Goal: Task Accomplishment & Management: Manage account settings

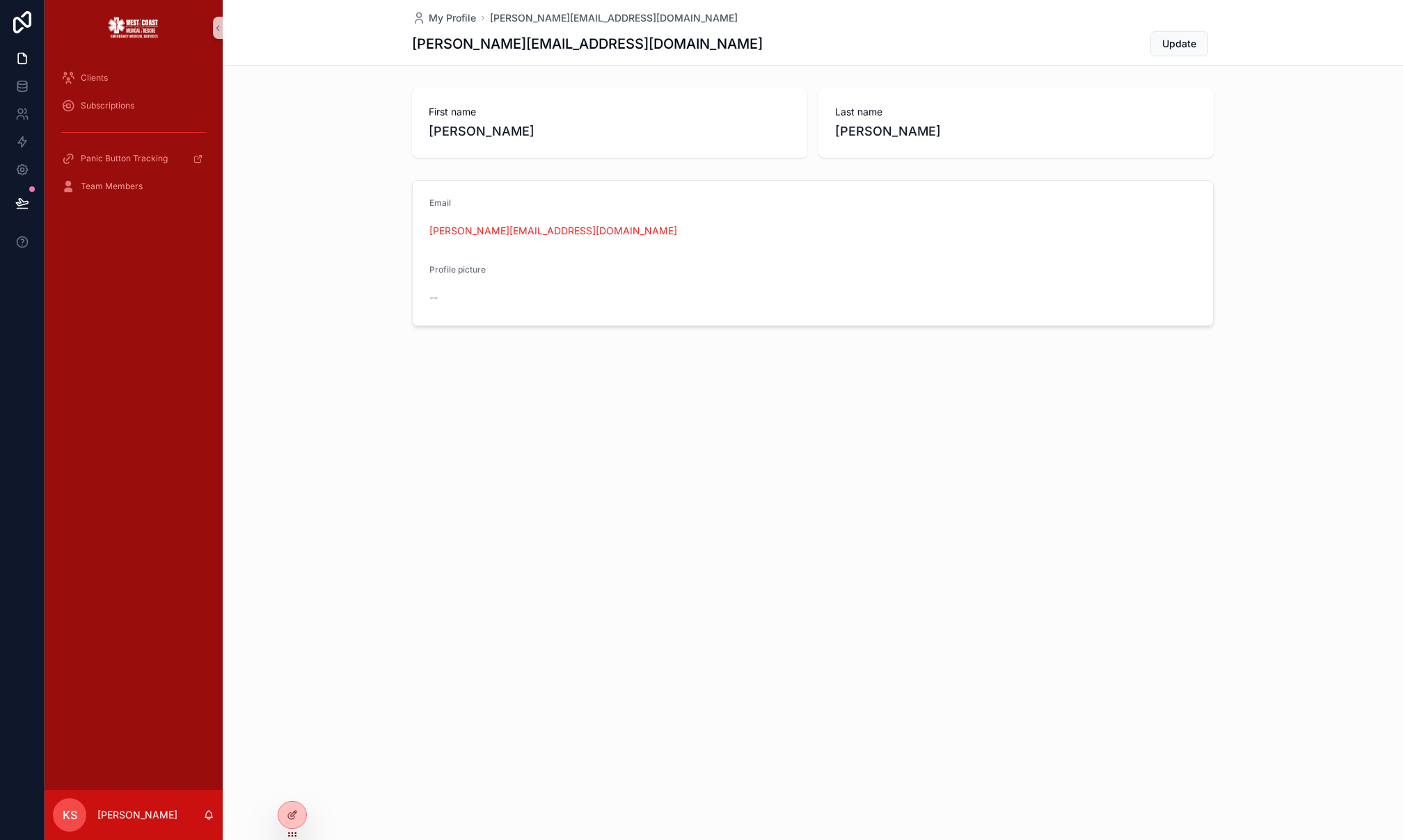
click at [129, 92] on div "Subscriptions" at bounding box center [134, 106] width 178 height 28
click at [140, 80] on div "Clients" at bounding box center [134, 78] width 144 height 23
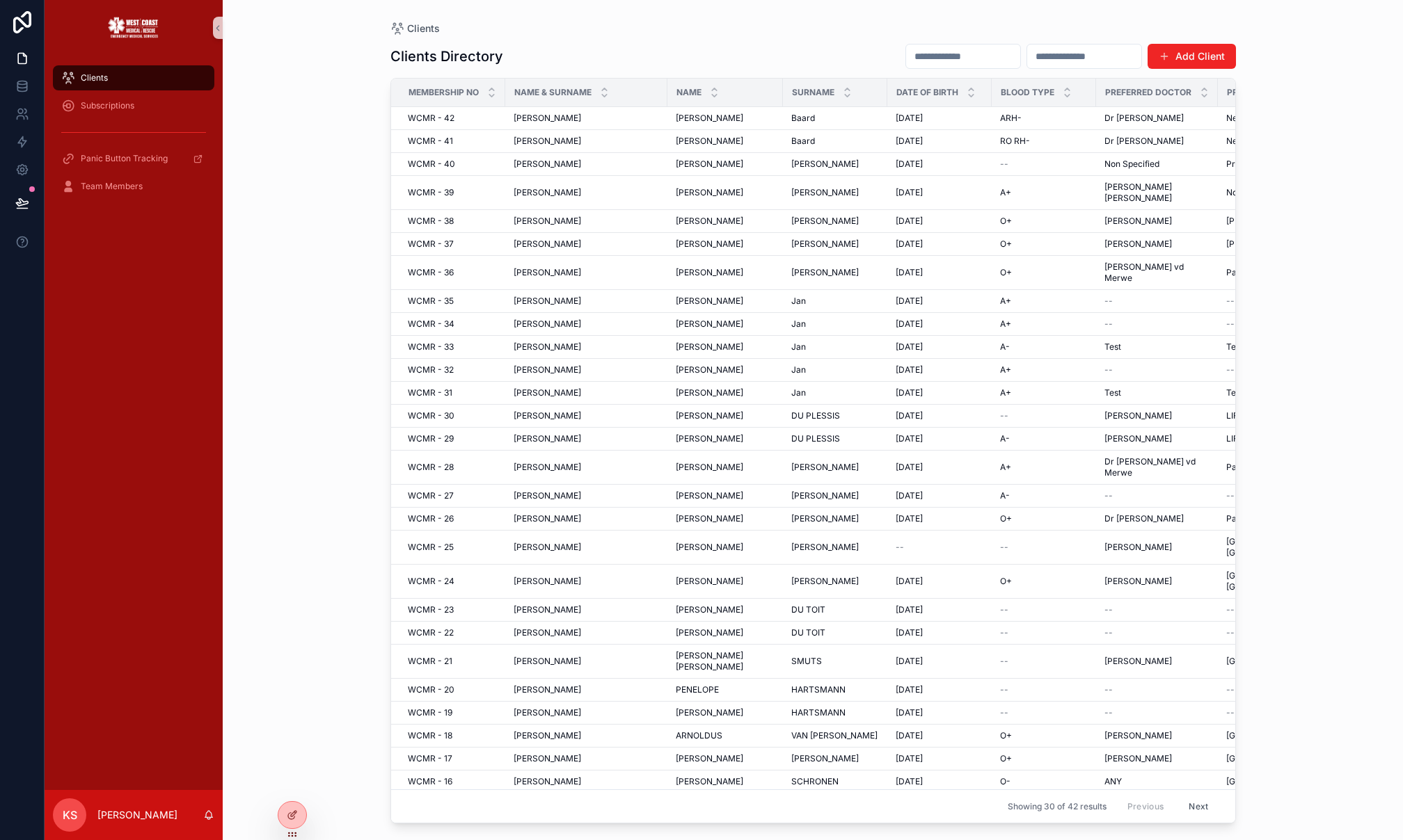
drag, startPoint x: 585, startPoint y: 465, endPoint x: 594, endPoint y: 466, distance: 9.1
click at [585, 491] on div "[PERSON_NAME] [PERSON_NAME]" at bounding box center [586, 496] width 145 height 11
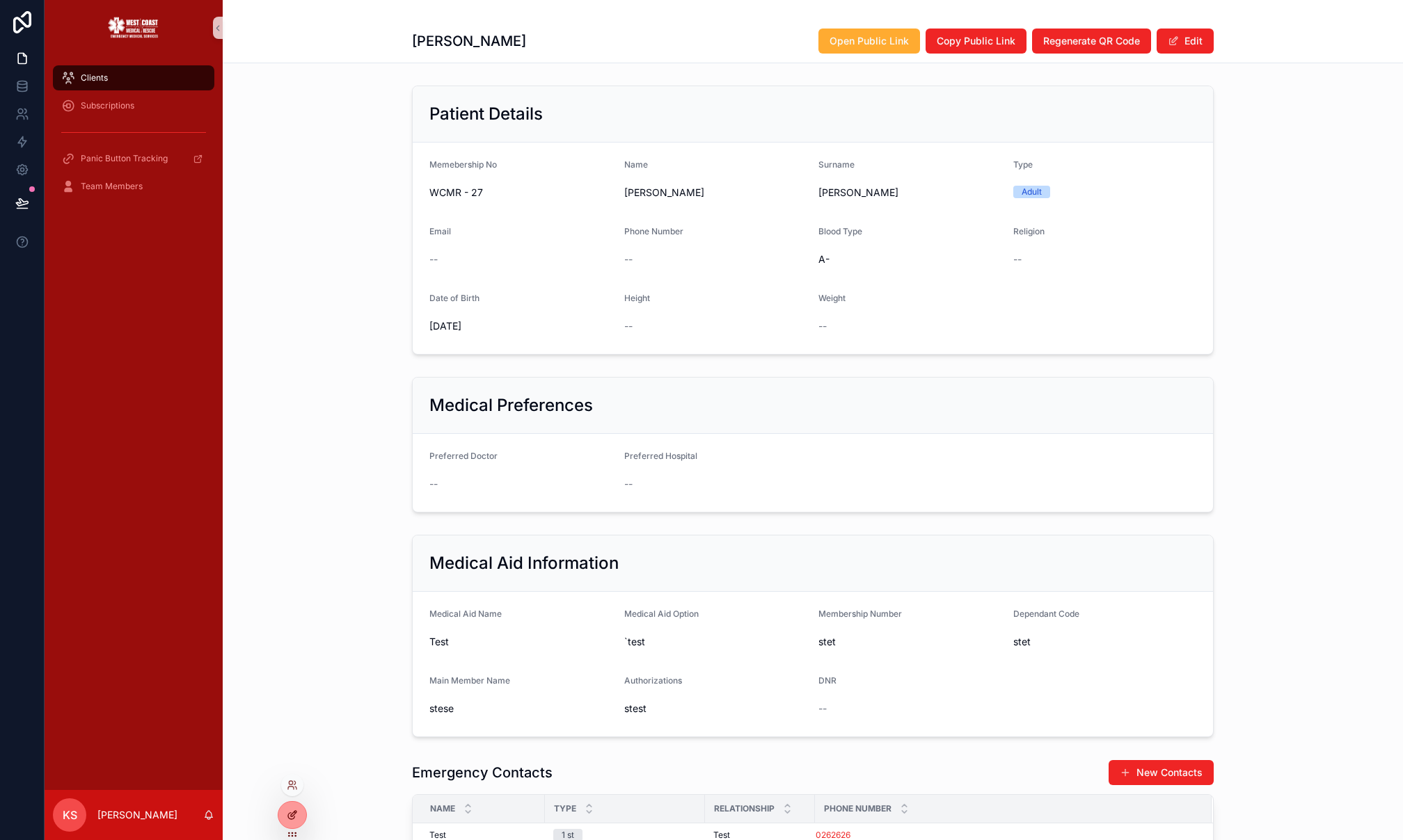
click at [293, 805] on div at bounding box center [292, 815] width 28 height 27
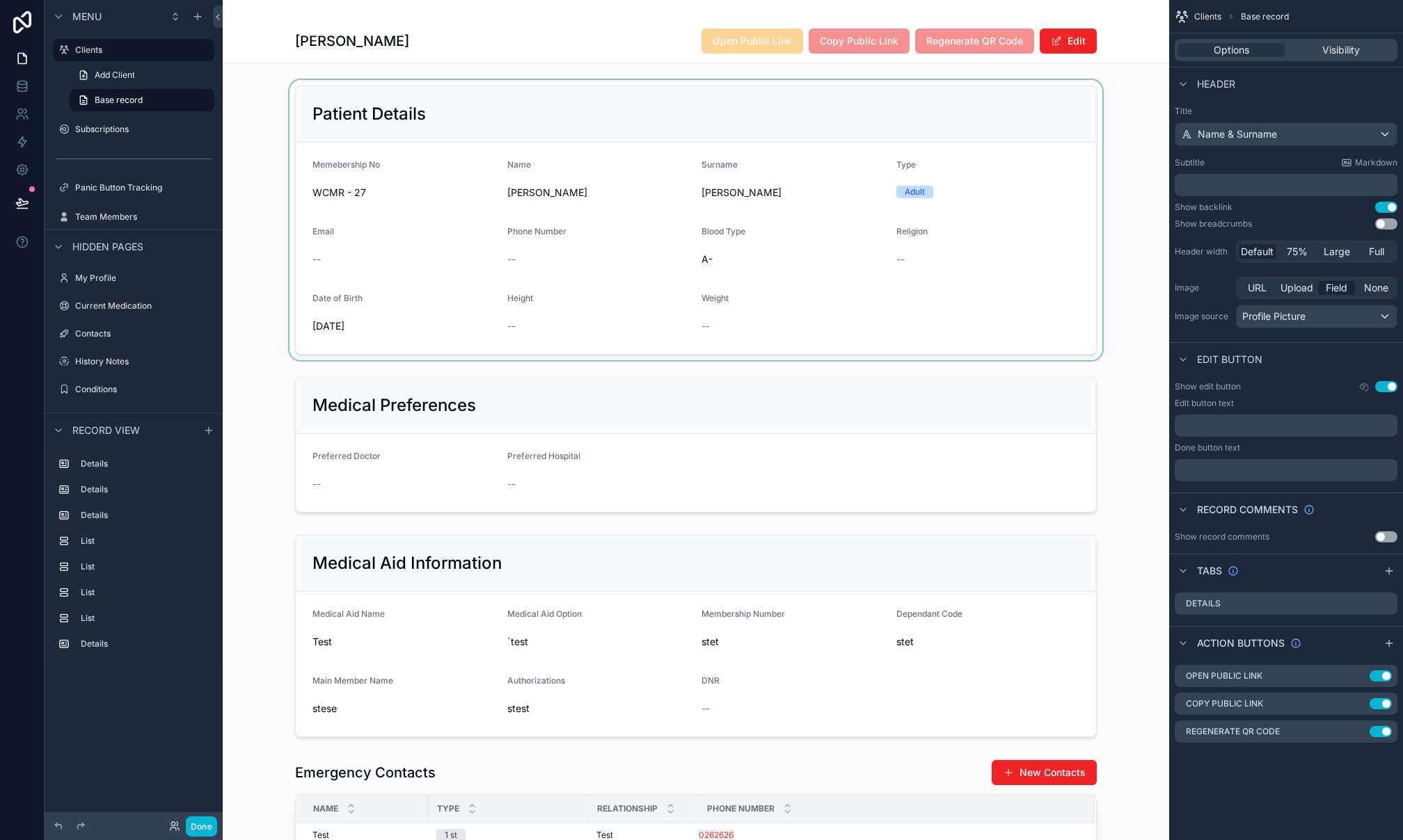
click at [949, 325] on div "scrollable content" at bounding box center [696, 220] width 946 height 280
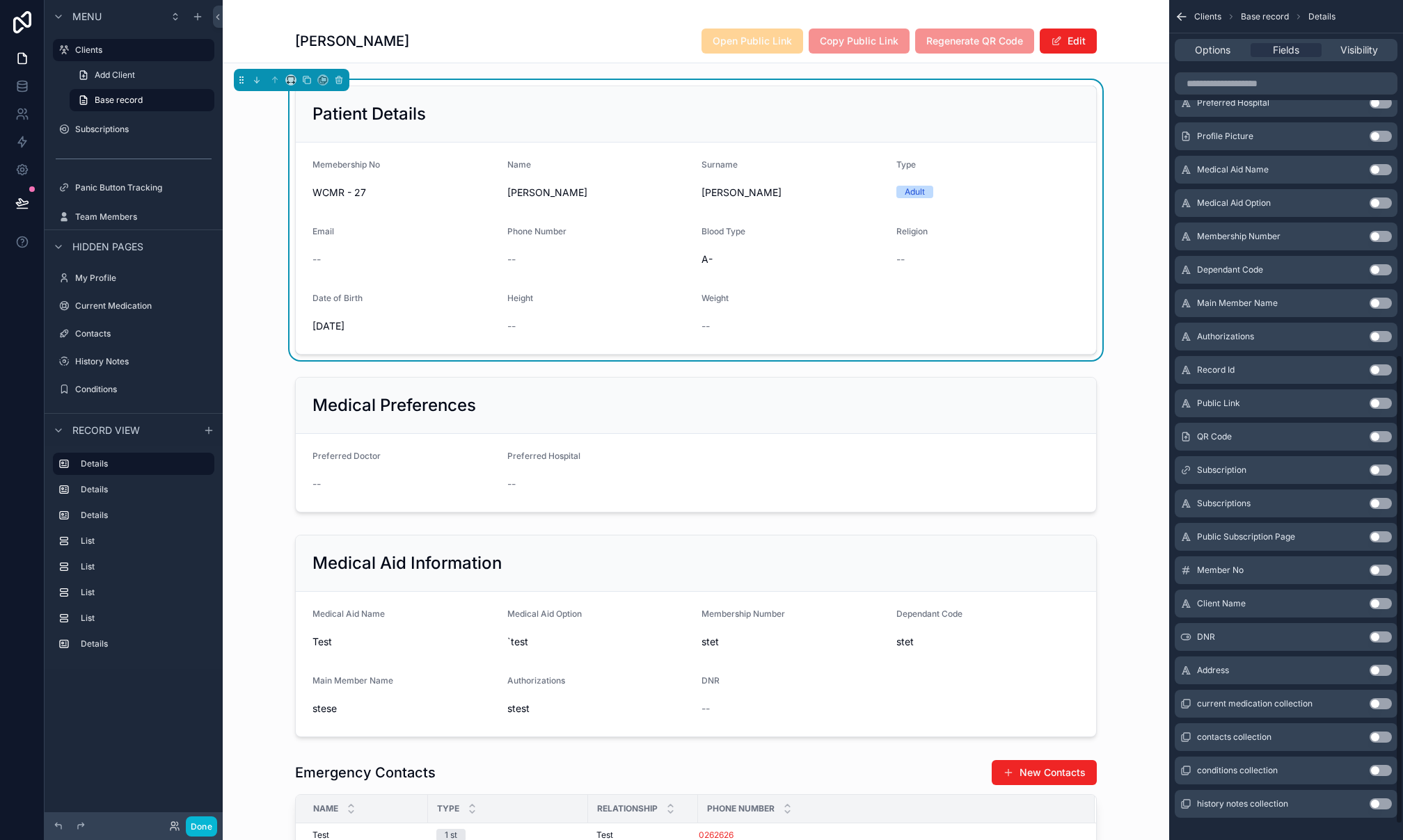
scroll to position [661, 0]
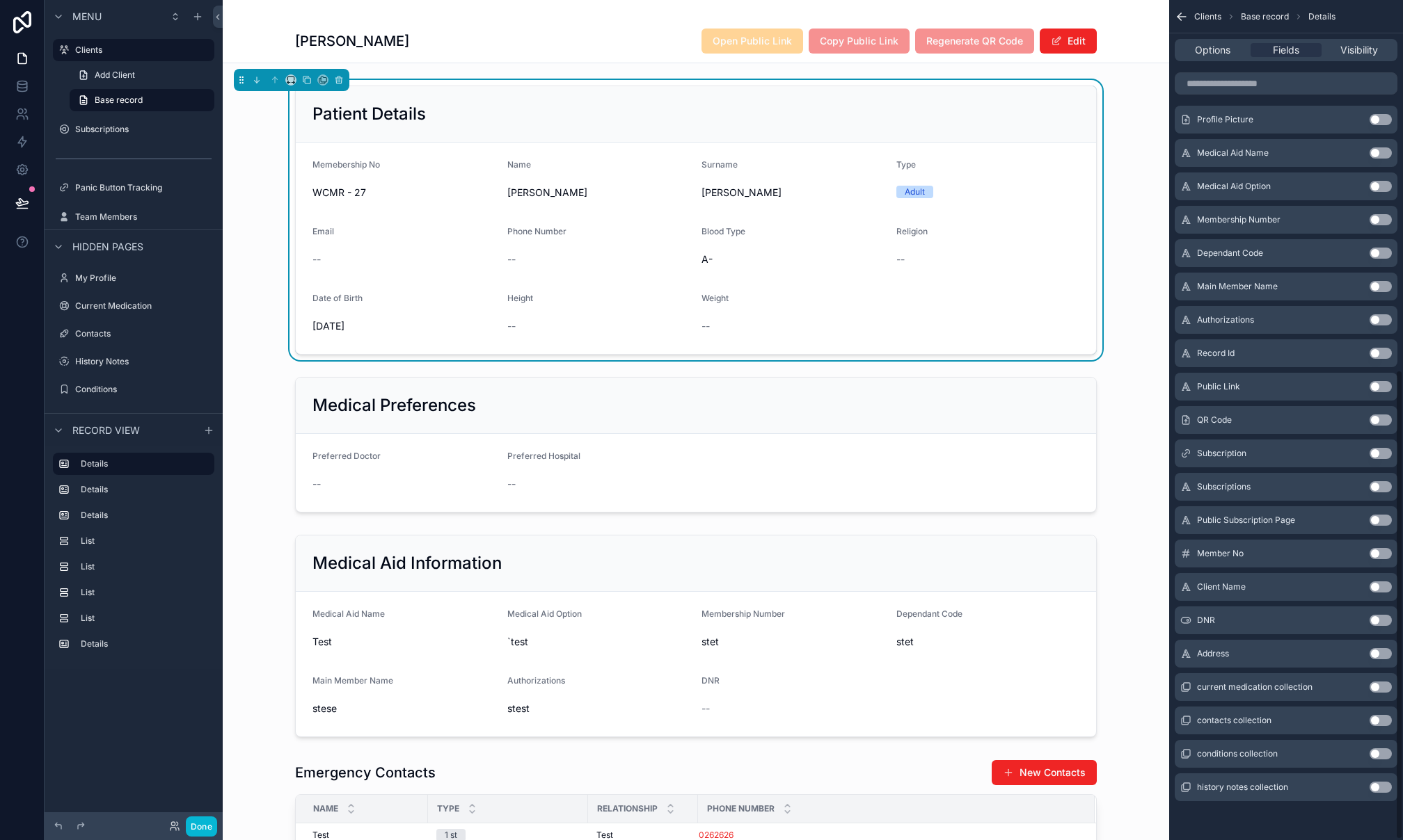
click at [1379, 656] on button "Use setting" at bounding box center [1380, 653] width 23 height 11
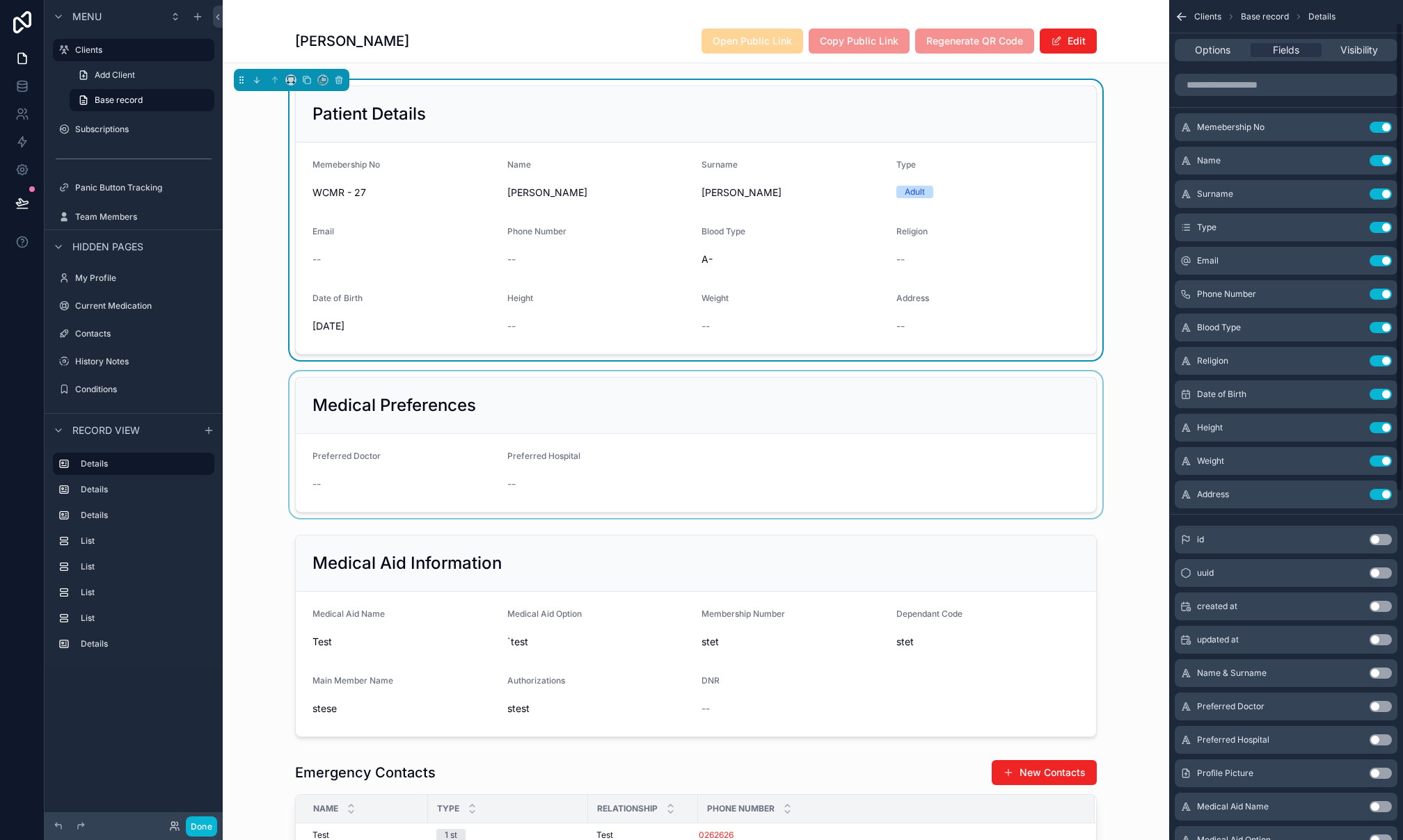
scroll to position [0, 0]
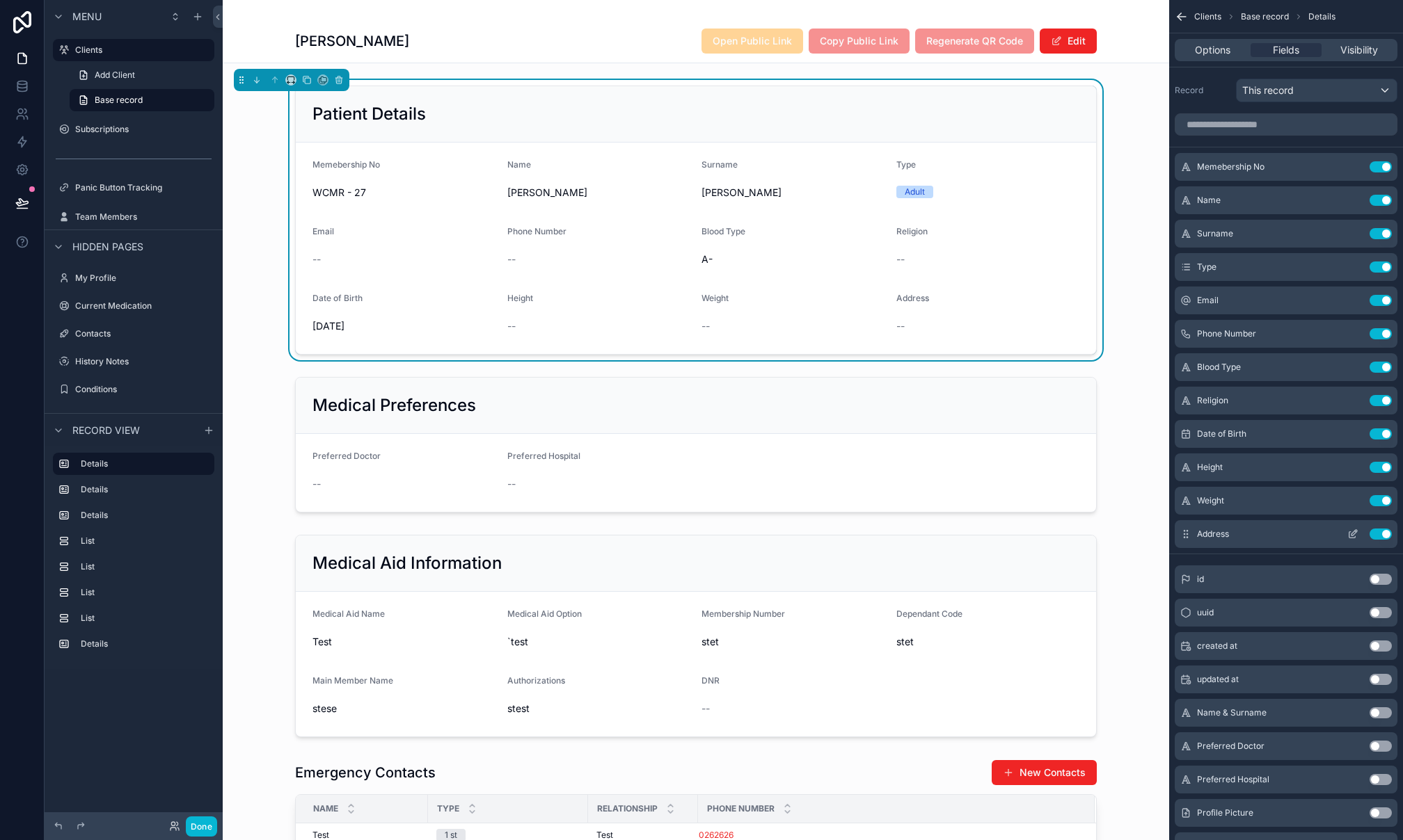
click at [1347, 532] on icon "scrollable content" at bounding box center [1352, 533] width 11 height 11
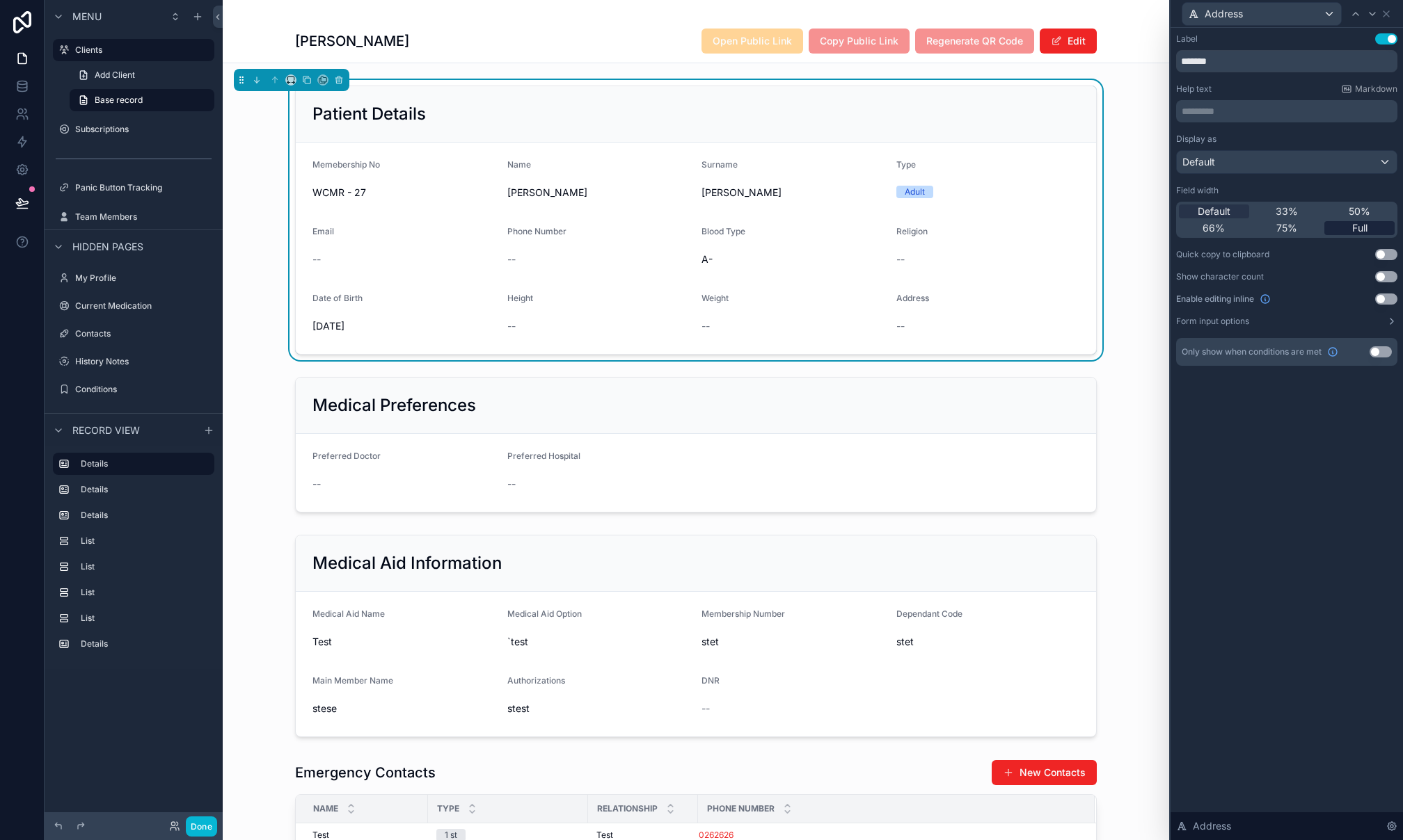
click at [1356, 227] on span "Full" at bounding box center [1358, 229] width 15 height 14
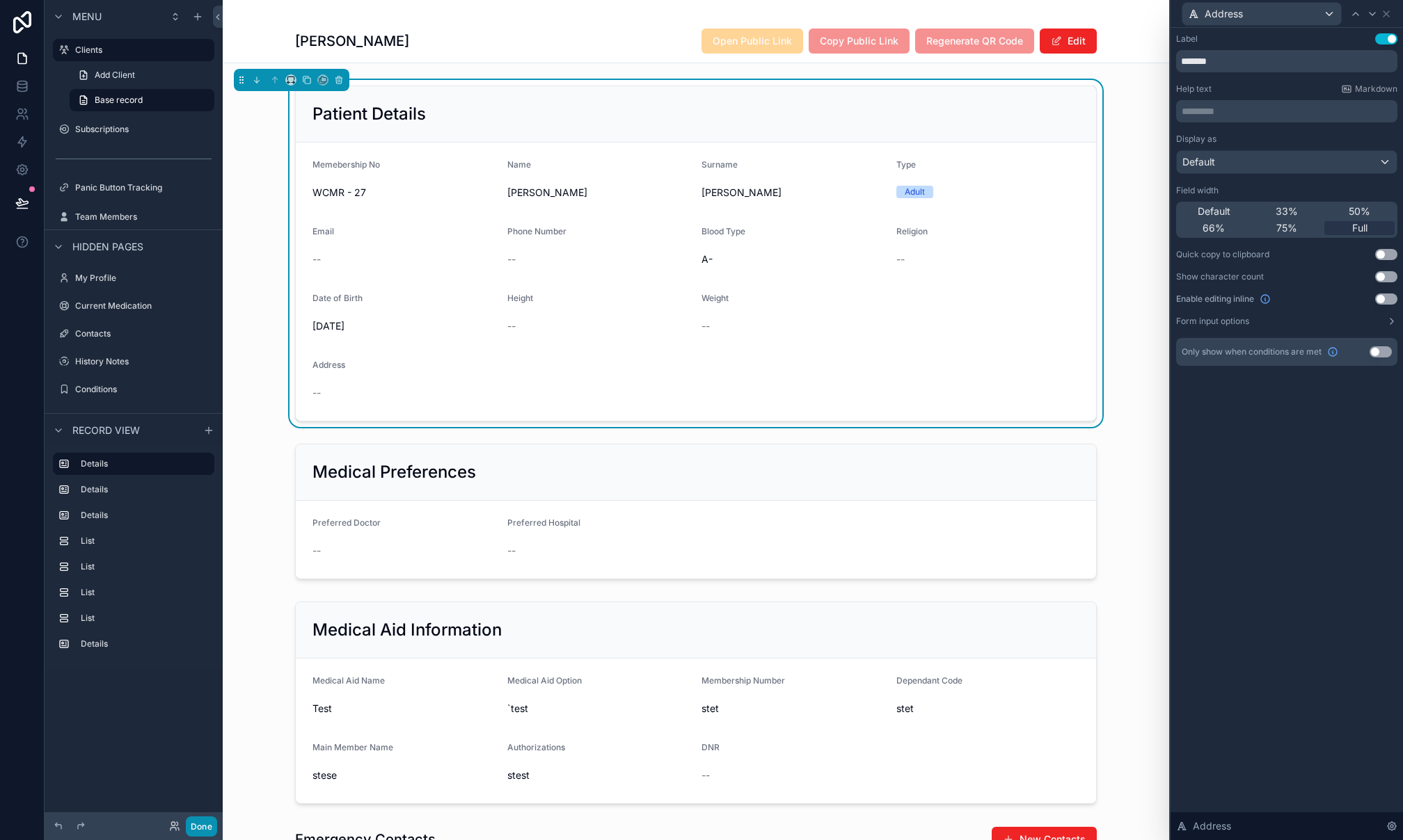
drag, startPoint x: 193, startPoint y: 826, endPoint x: 186, endPoint y: 771, distance: 55.4
click at [192, 824] on button "Done" at bounding box center [202, 826] width 32 height 20
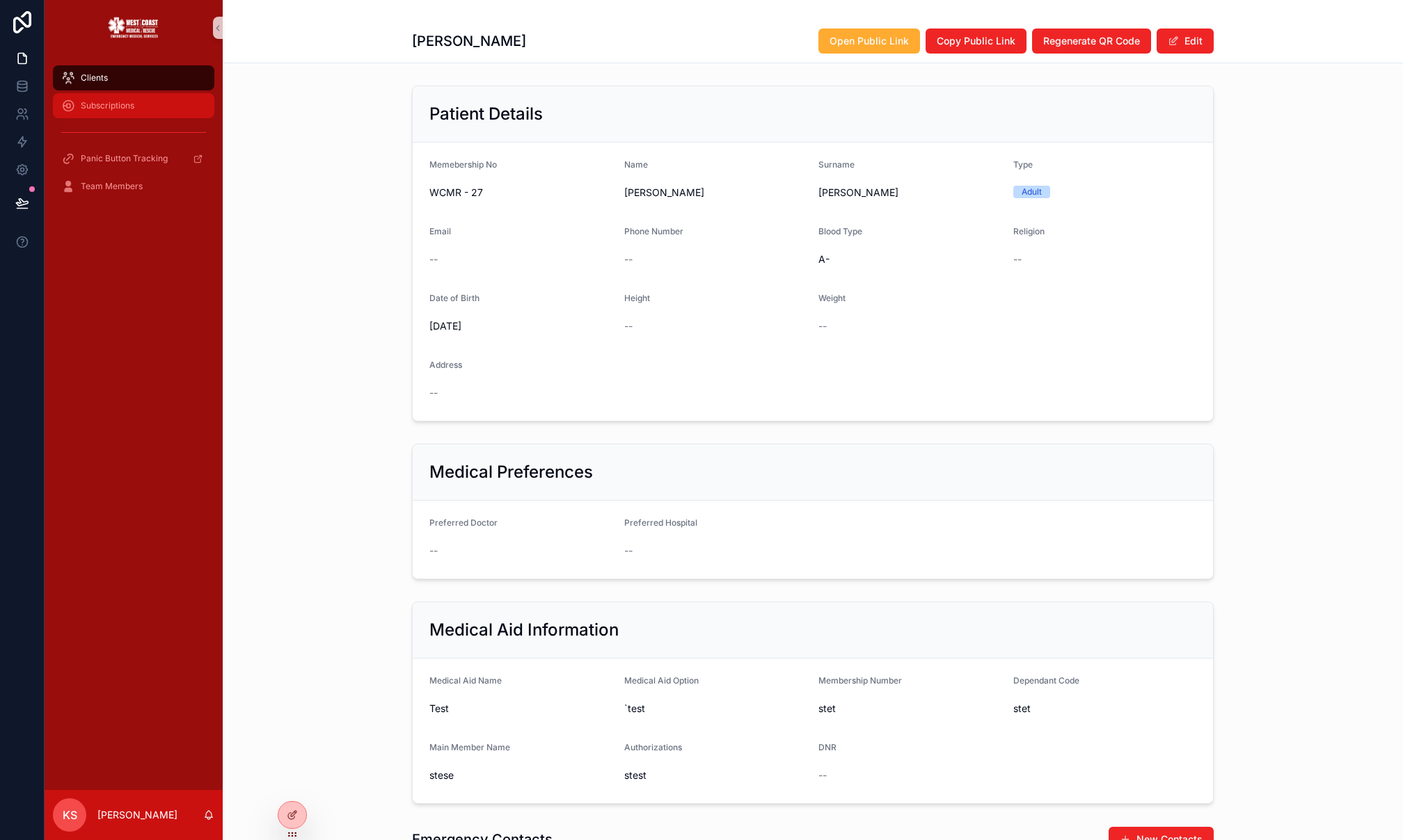
click at [142, 112] on div "Subscriptions" at bounding box center [134, 106] width 144 height 23
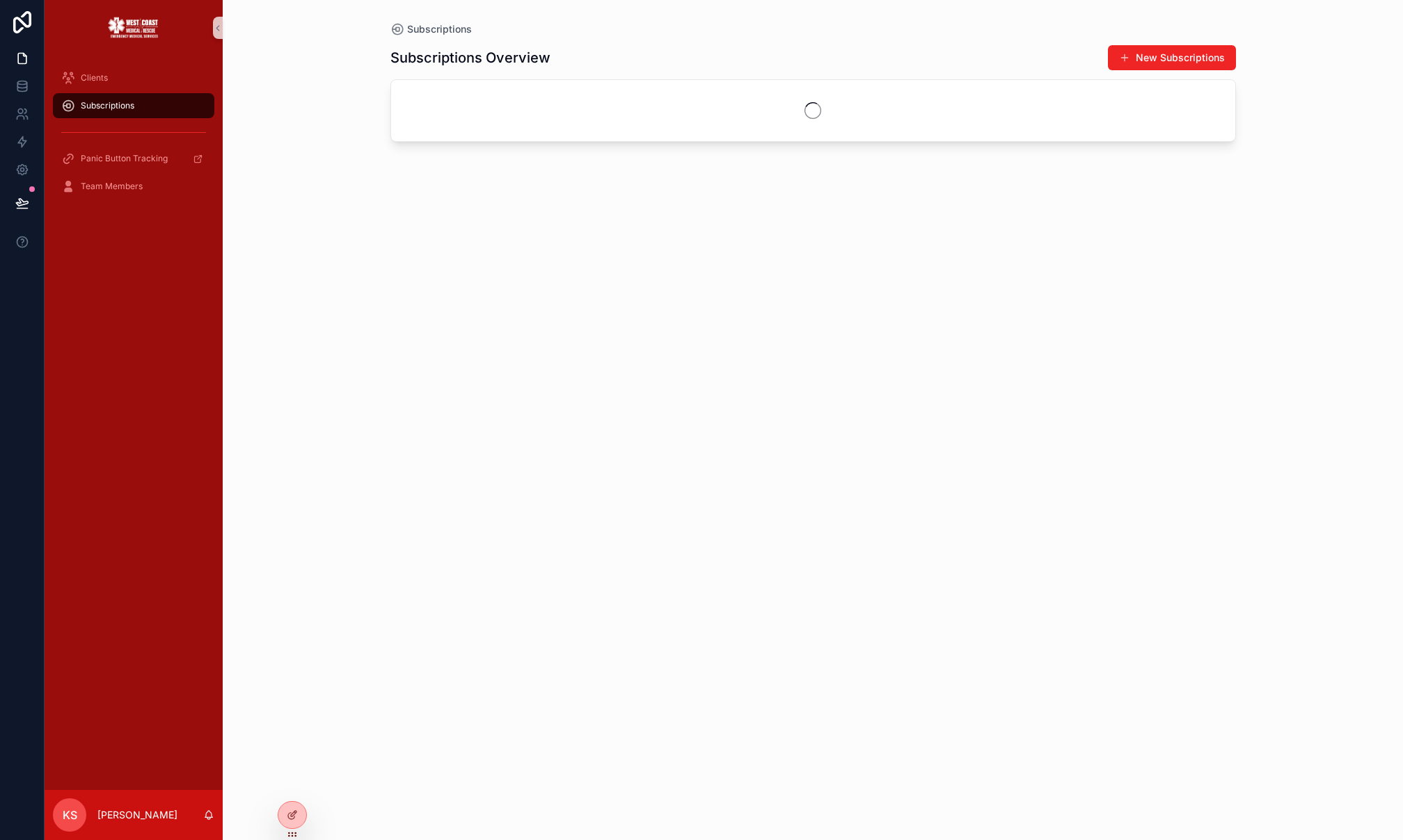
click at [148, 93] on link "Subscriptions" at bounding box center [133, 105] width 161 height 25
click at [150, 85] on div "Clients" at bounding box center [134, 78] width 144 height 23
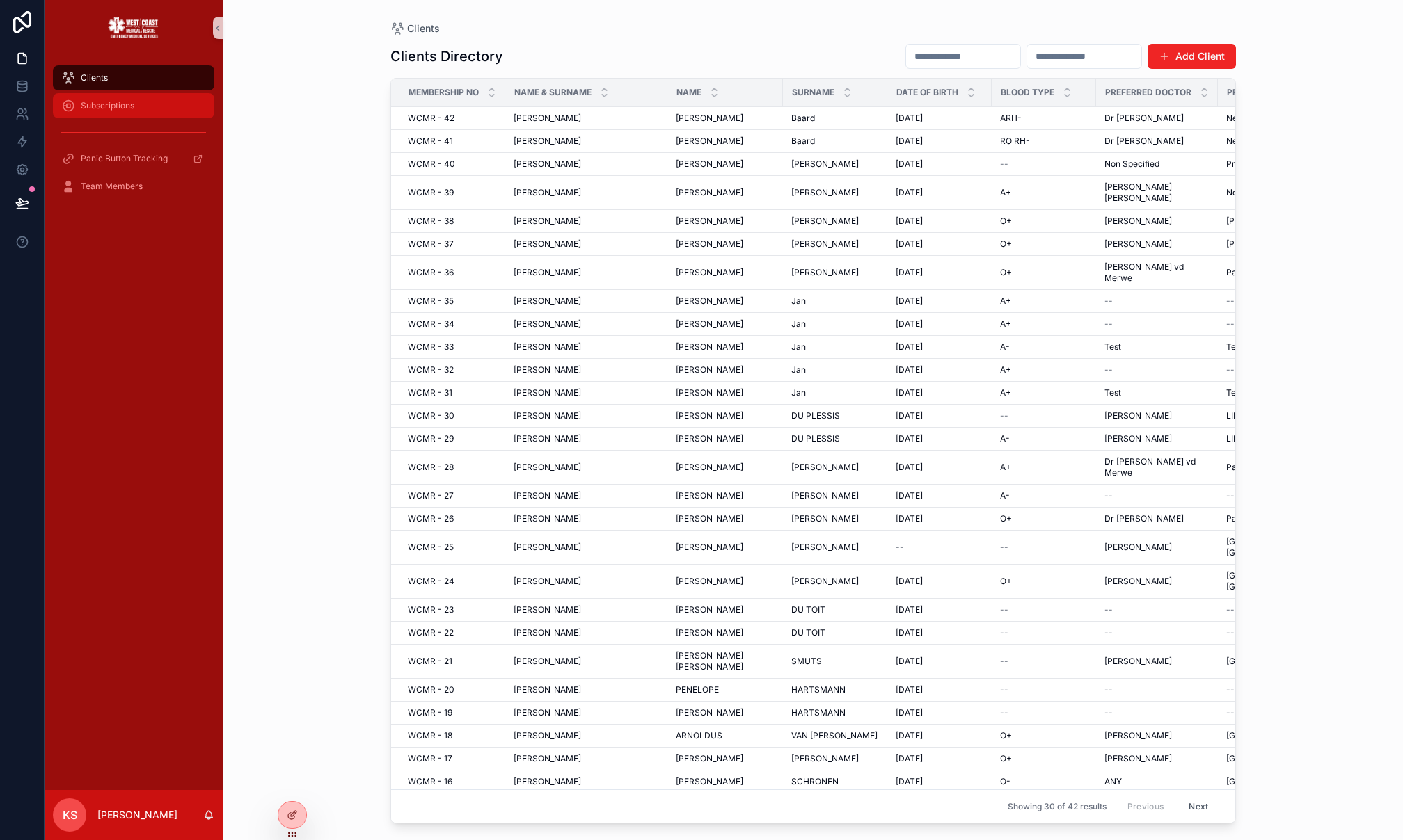
click at [146, 101] on div "Subscriptions" at bounding box center [134, 106] width 144 height 23
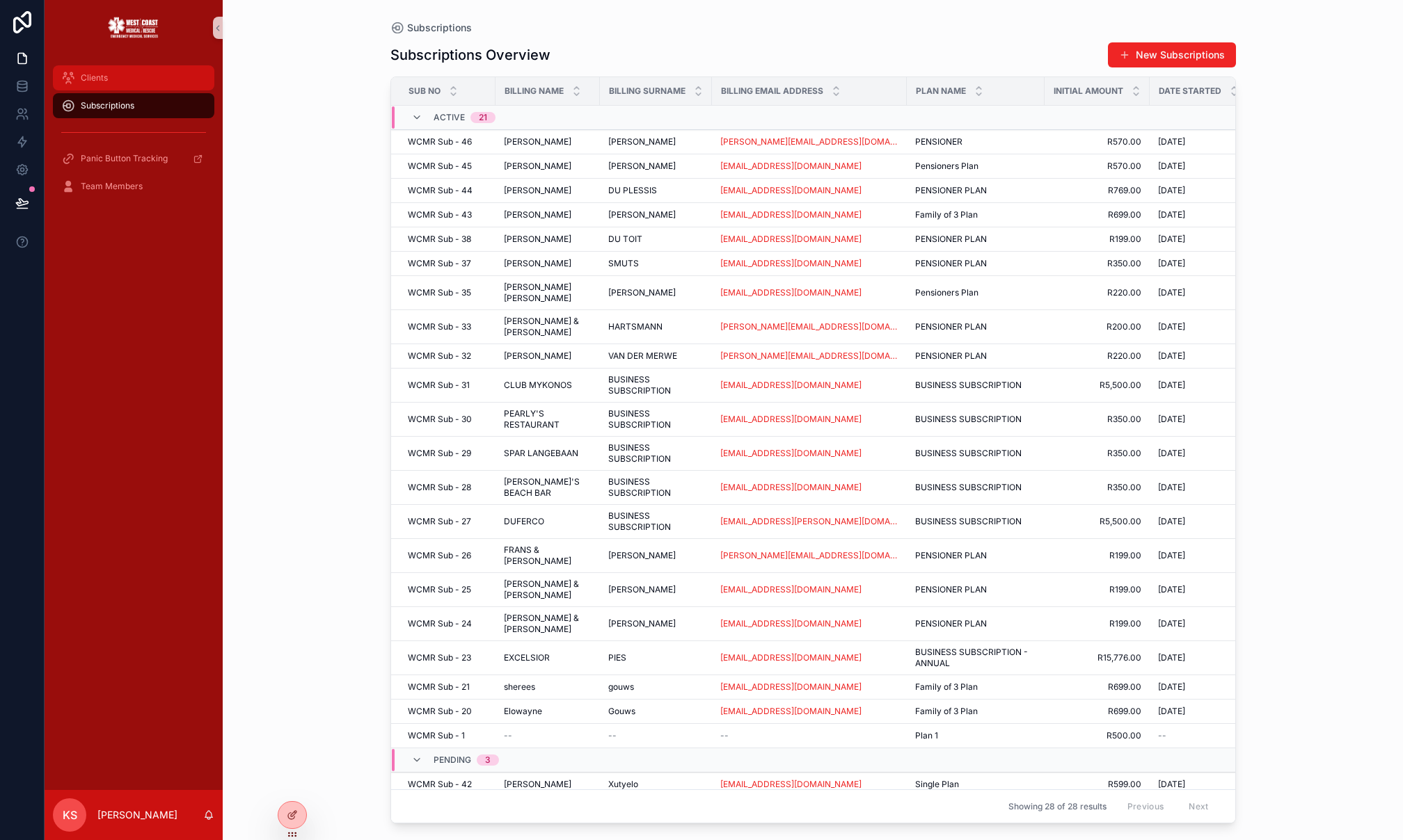
drag, startPoint x: 144, startPoint y: 78, endPoint x: 349, endPoint y: 83, distance: 205.1
click at [145, 78] on div "Clients" at bounding box center [134, 78] width 144 height 23
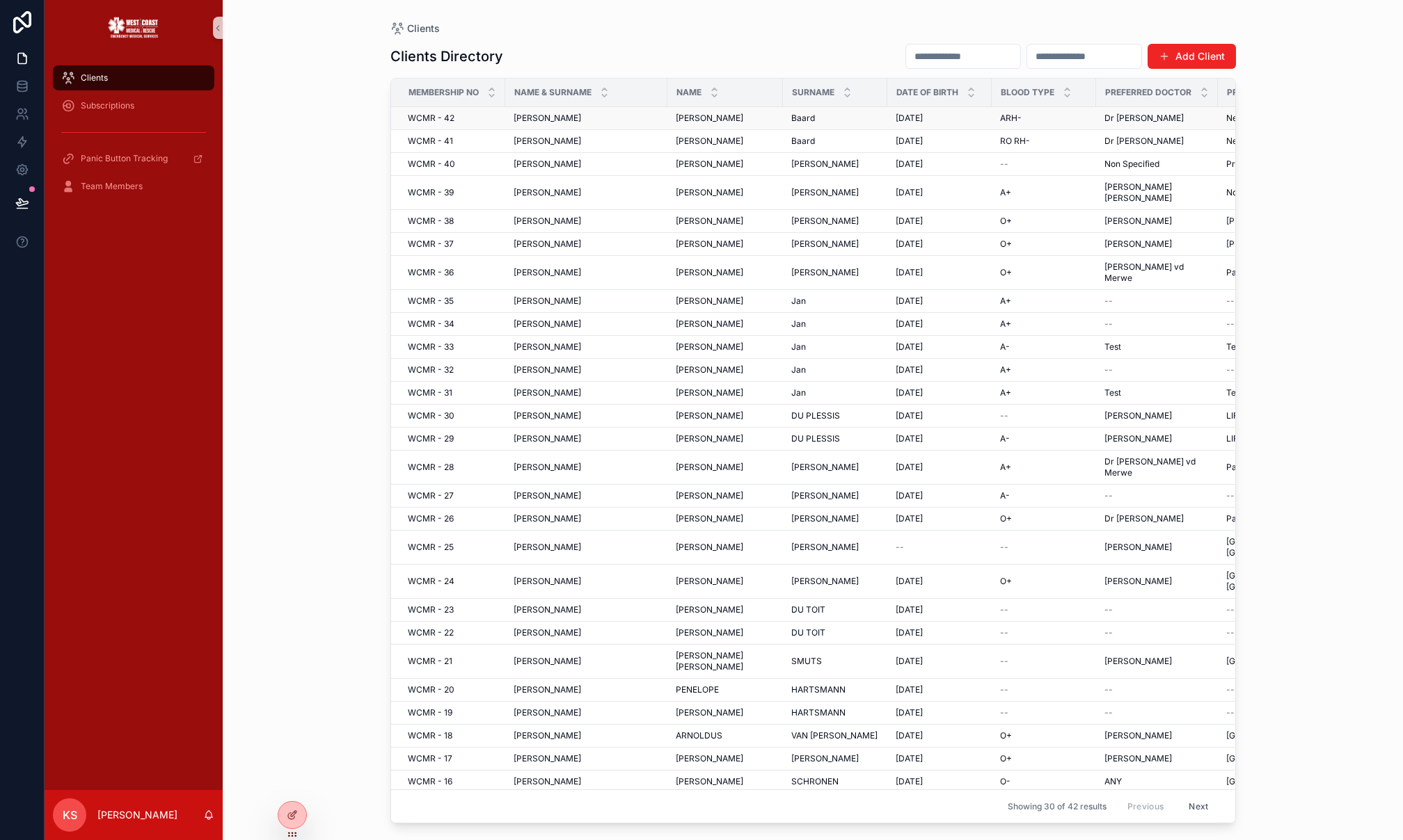
click at [587, 116] on div "[PERSON_NAME] [PERSON_NAME] [PERSON_NAME]" at bounding box center [586, 118] width 145 height 11
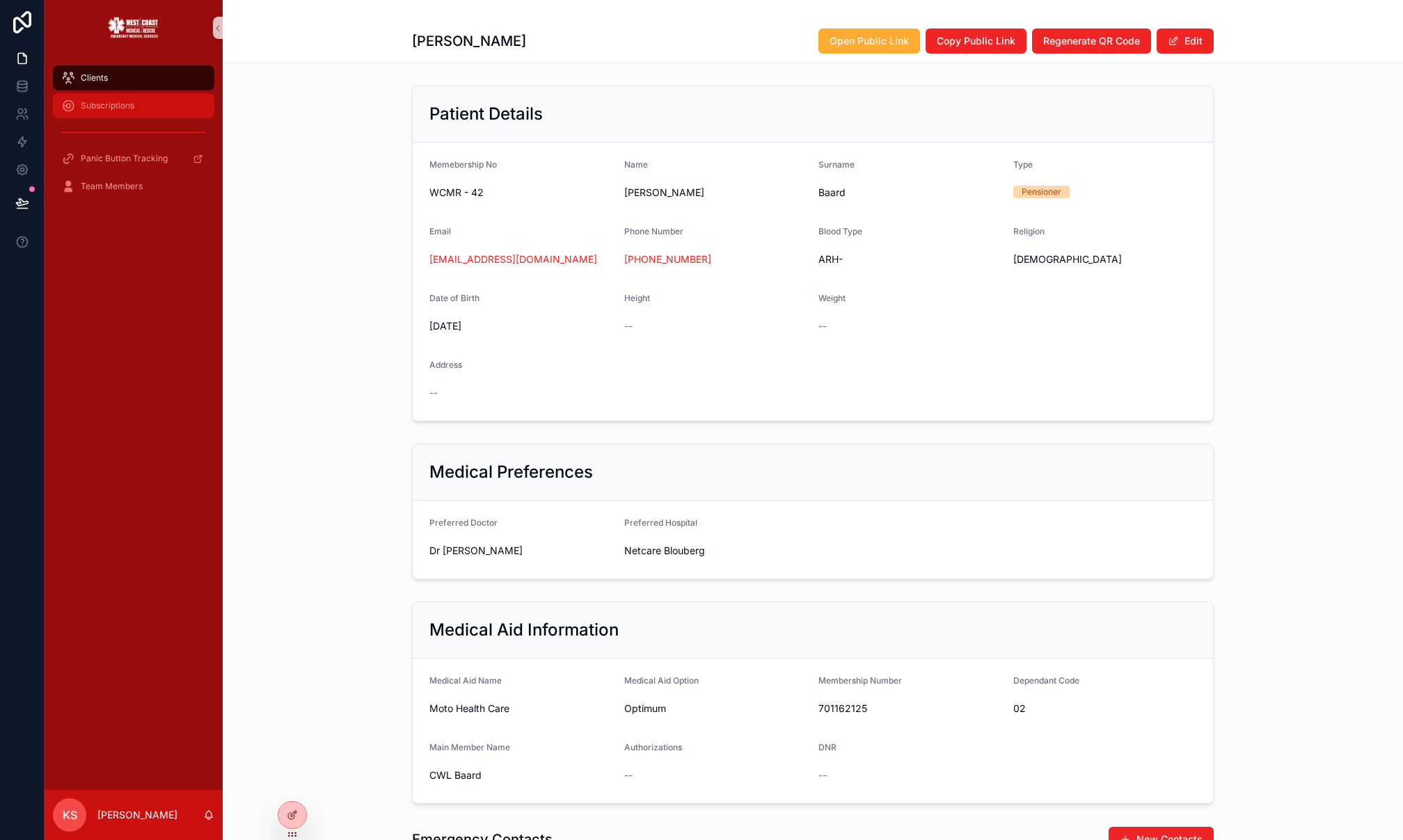
click at [138, 103] on div "Subscriptions" at bounding box center [134, 106] width 144 height 23
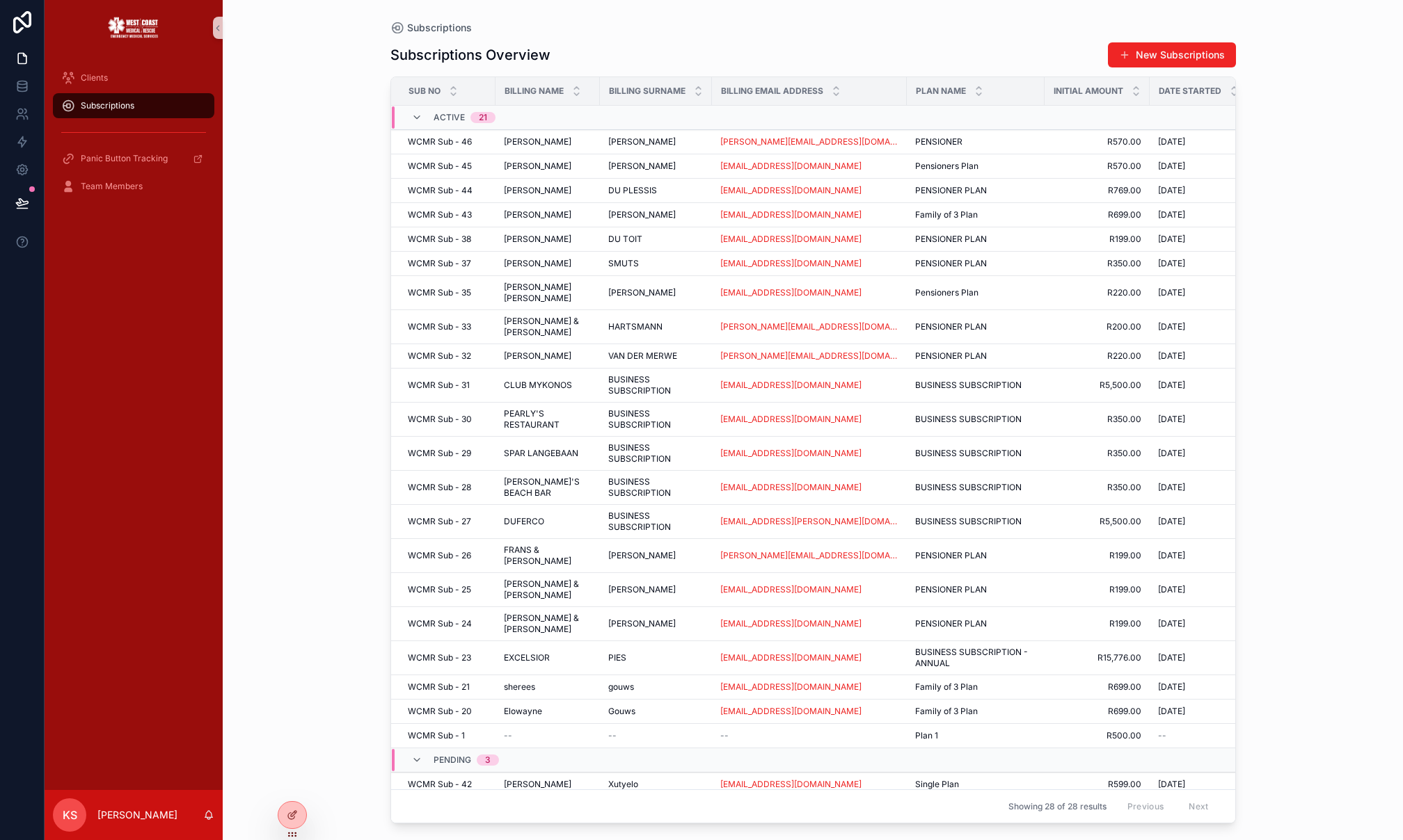
drag, startPoint x: 572, startPoint y: 676, endPoint x: 580, endPoint y: 673, distance: 8.5
click at [571, 706] on div "[PERSON_NAME]" at bounding box center [547, 711] width 88 height 11
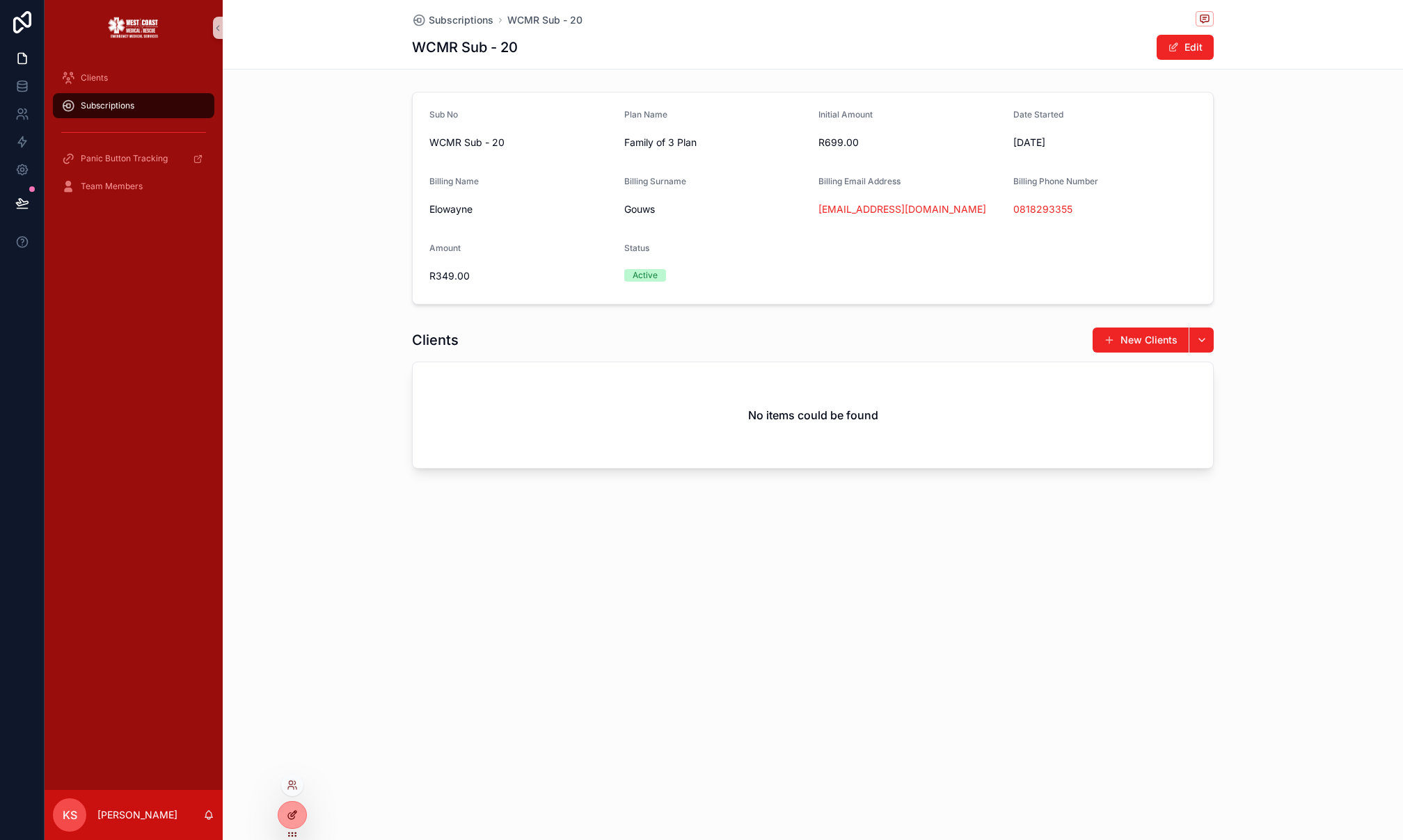
click at [306, 809] on div at bounding box center [293, 820] width 30 height 39
drag, startPoint x: 292, startPoint y: 812, endPoint x: 324, endPoint y: 807, distance: 32.4
click at [292, 811] on icon at bounding box center [292, 814] width 11 height 11
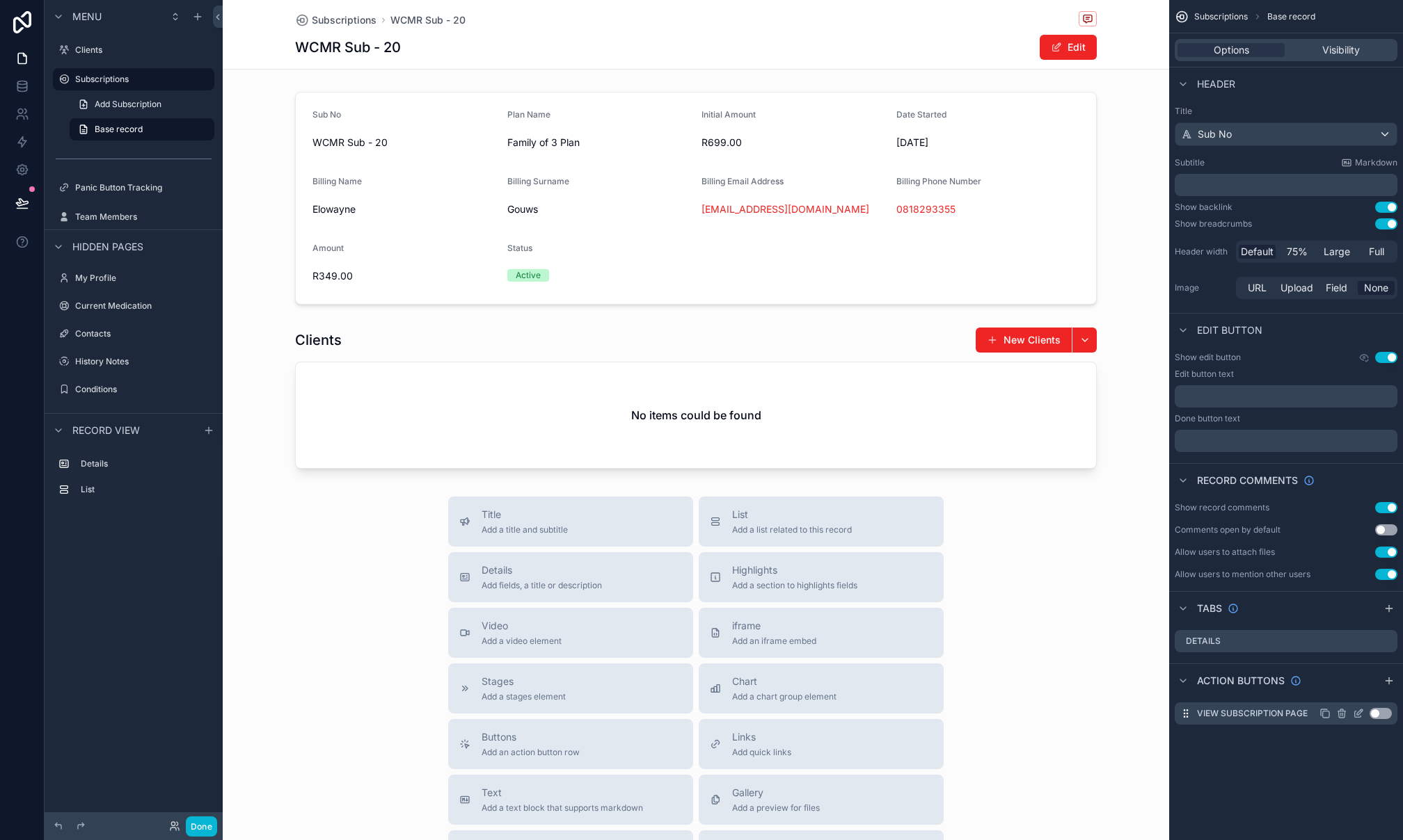
click at [1379, 714] on button "Use setting" at bounding box center [1380, 713] width 23 height 11
click at [1358, 713] on icon "scrollable content" at bounding box center [1359, 712] width 6 height 6
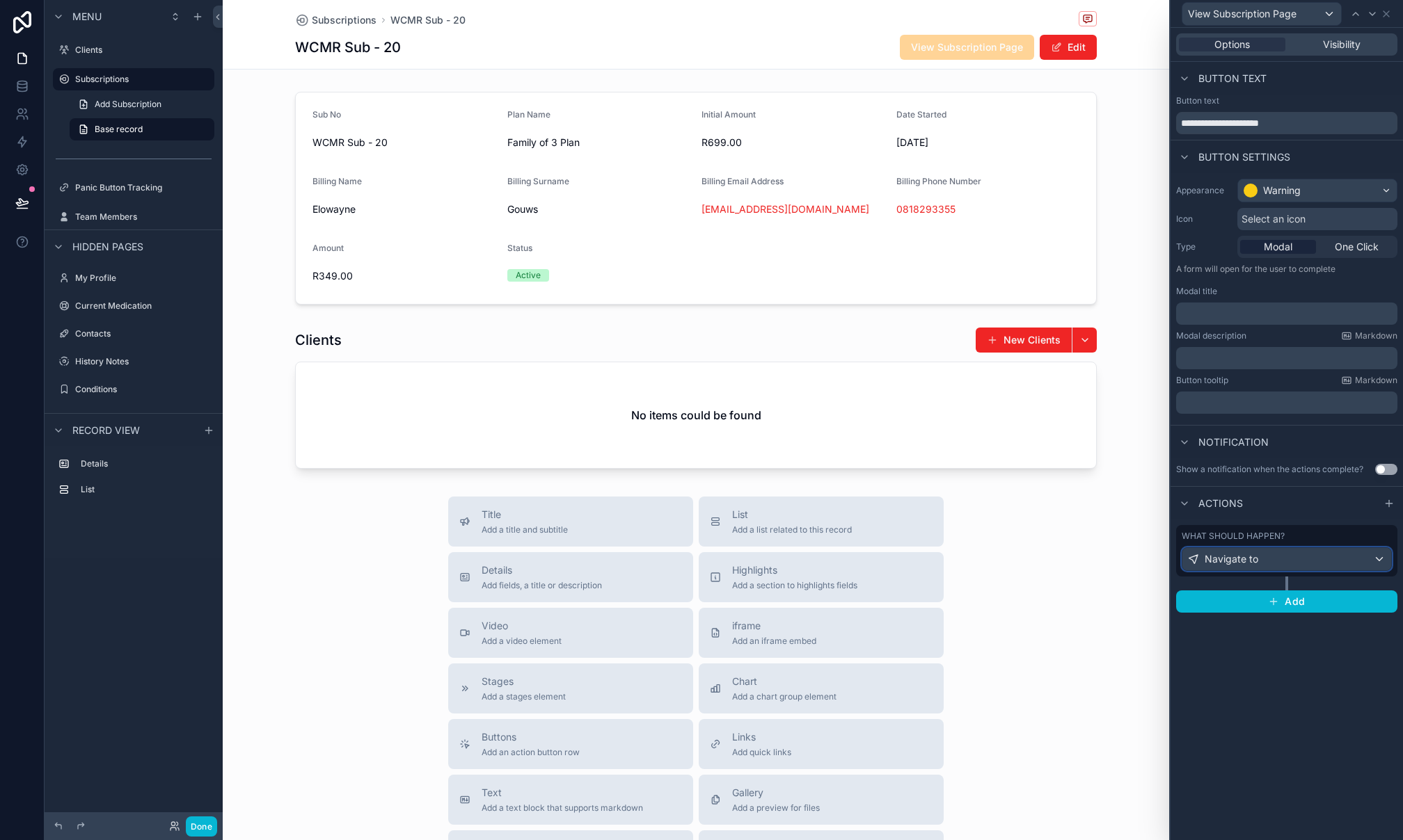
click at [1306, 561] on div "Navigate to" at bounding box center [1286, 559] width 209 height 23
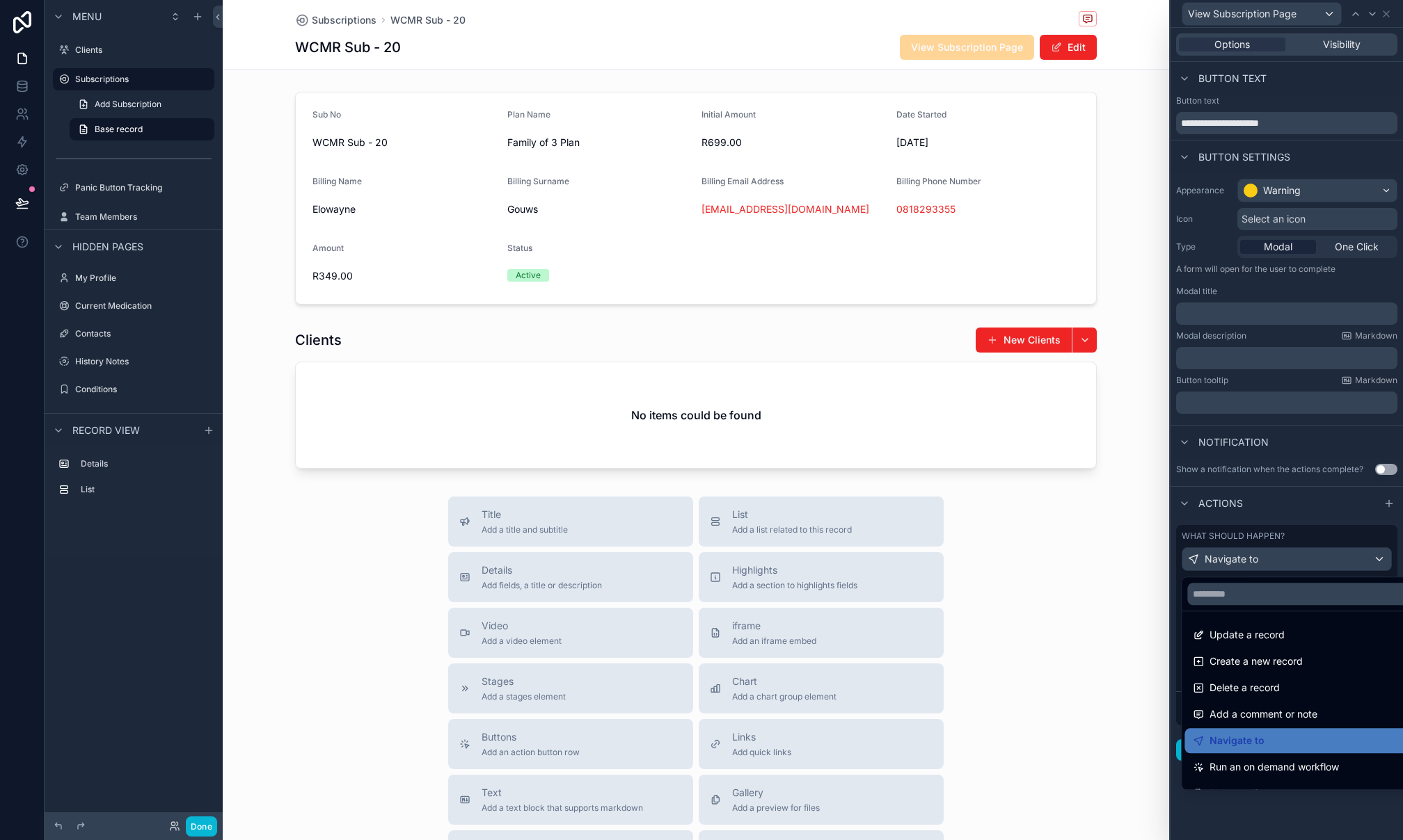
click at [1297, 535] on div at bounding box center [1286, 420] width 233 height 840
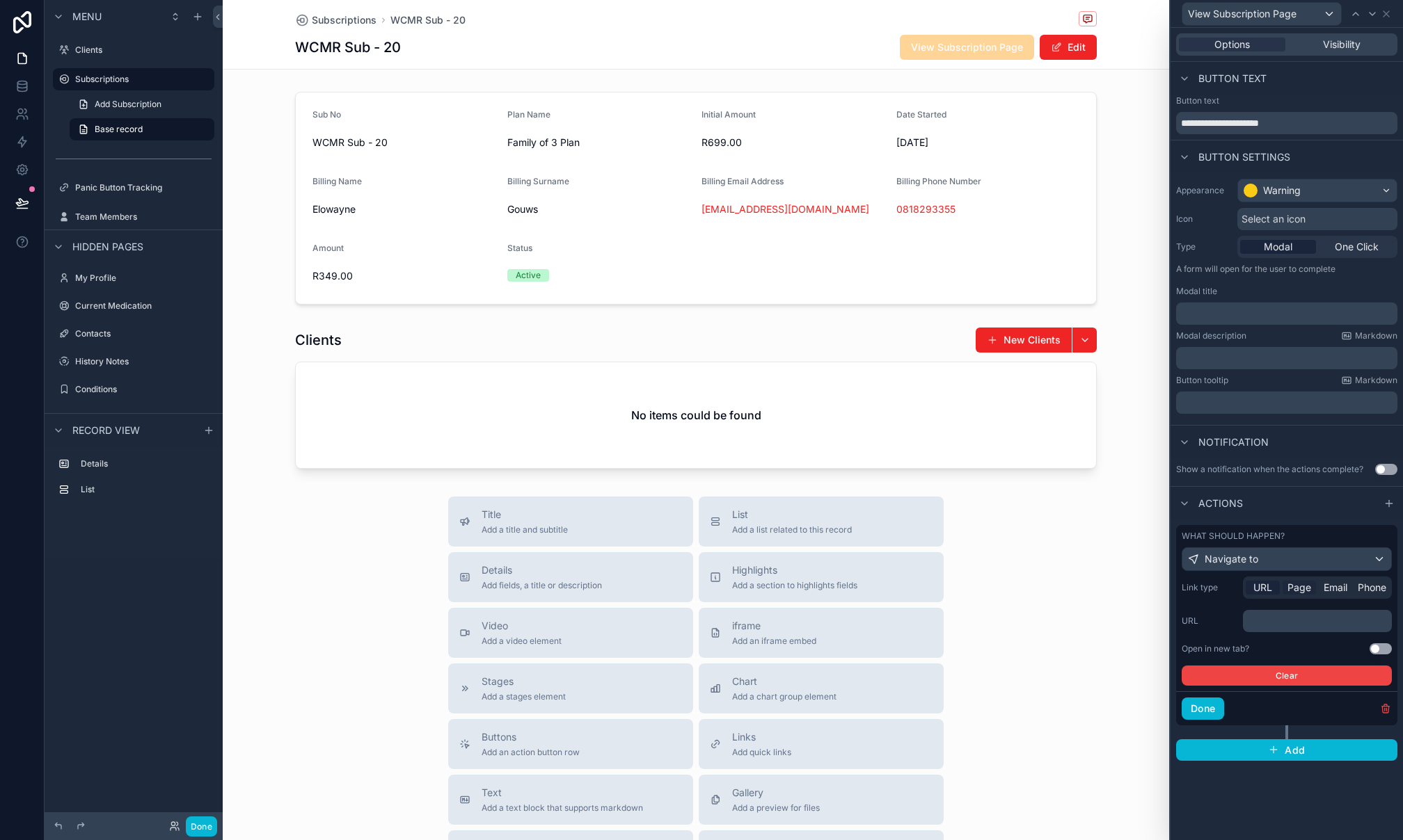
click at [1309, 594] on span "Page" at bounding box center [1299, 588] width 24 height 14
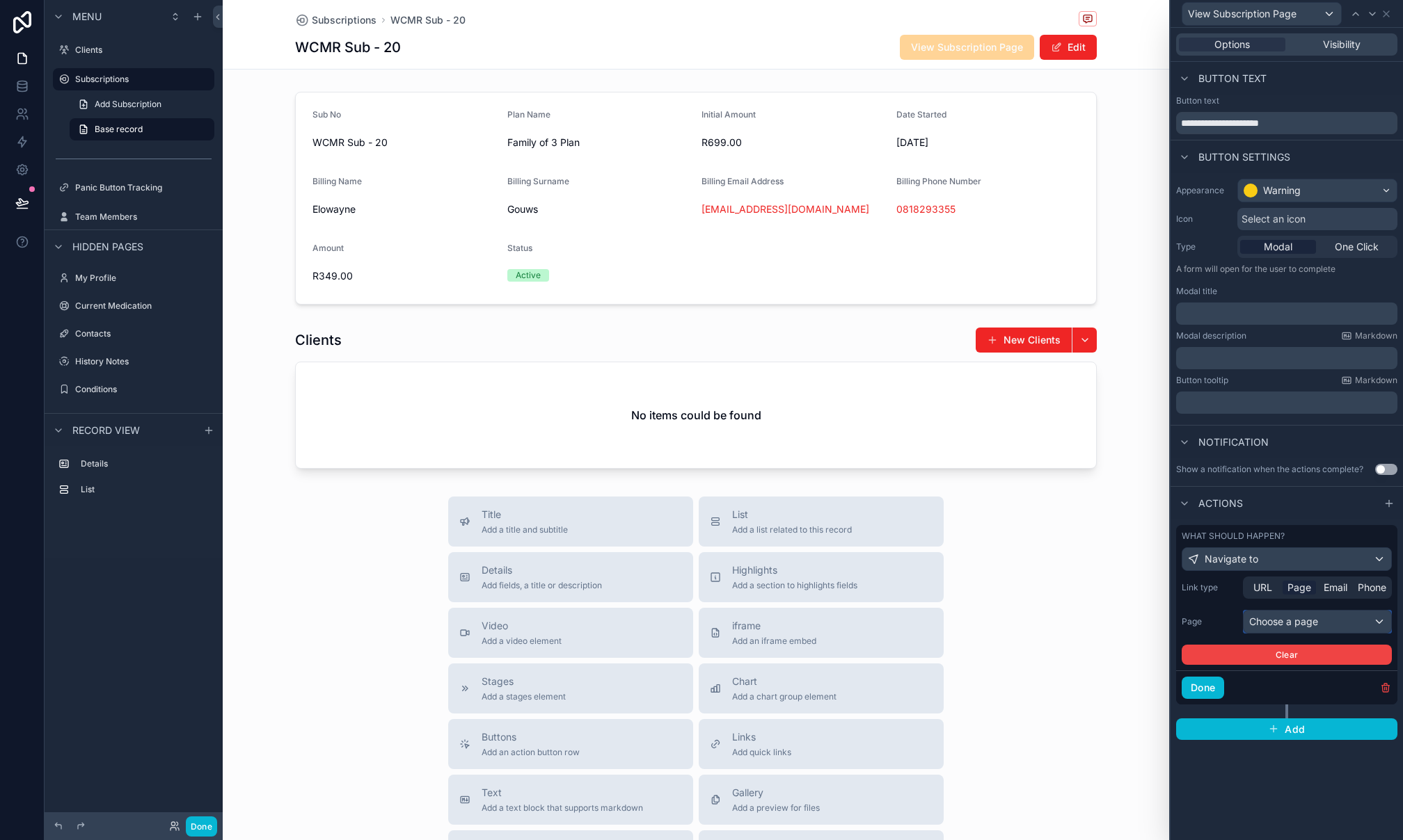
click at [1322, 621] on div "Choose a page" at bounding box center [1317, 621] width 147 height 23
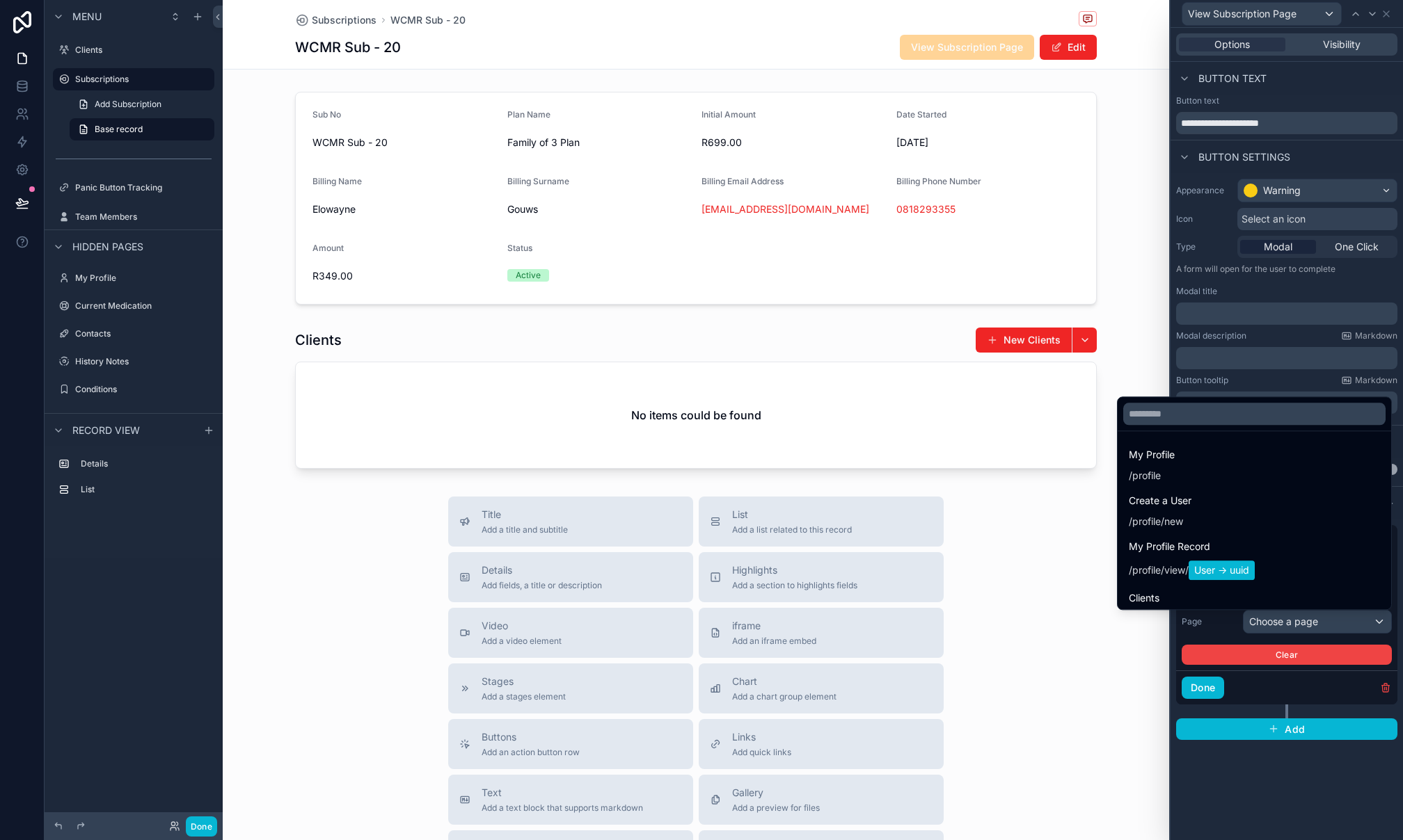
click at [1226, 626] on div at bounding box center [1286, 420] width 233 height 840
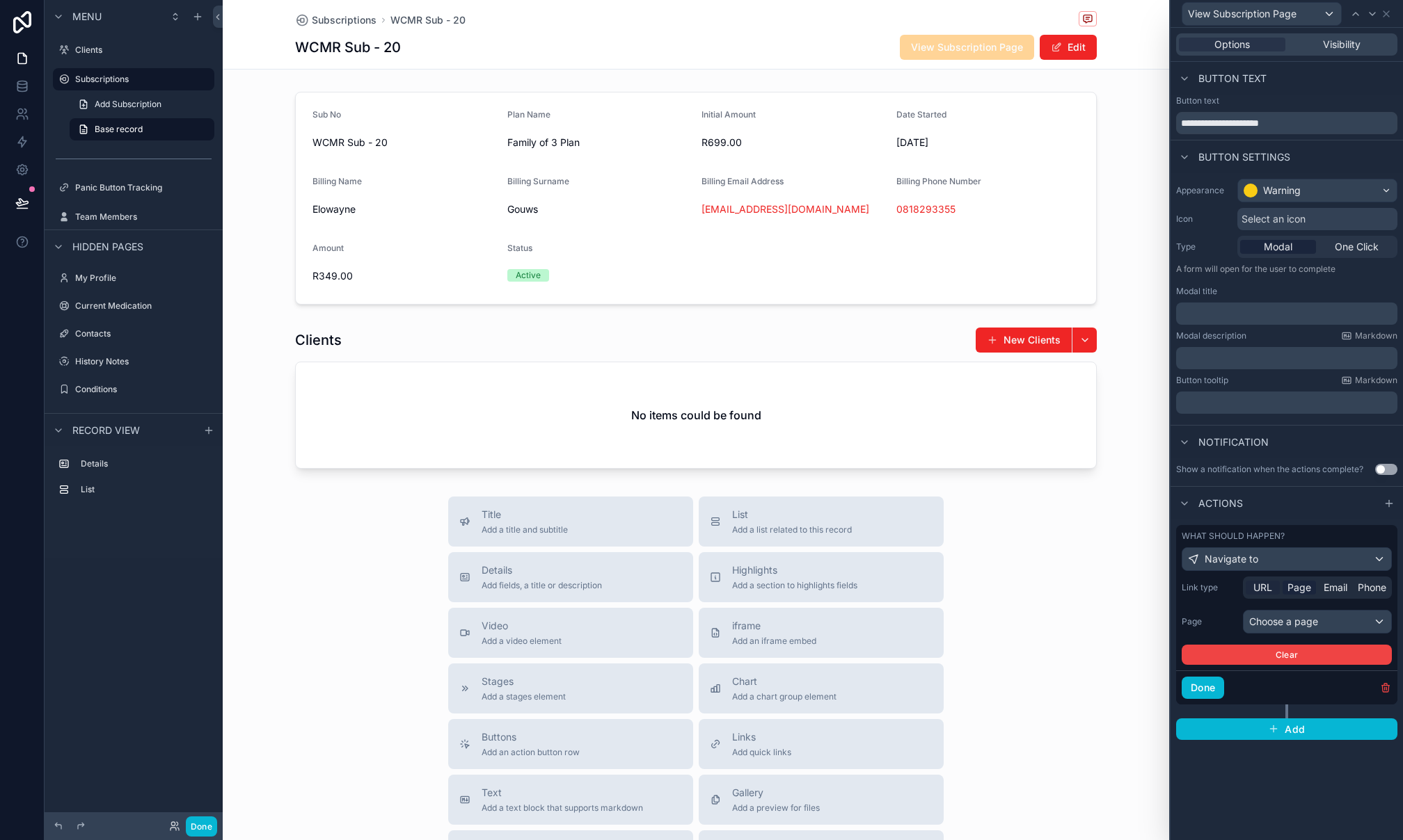
click at [1269, 589] on span "URL" at bounding box center [1262, 588] width 19 height 14
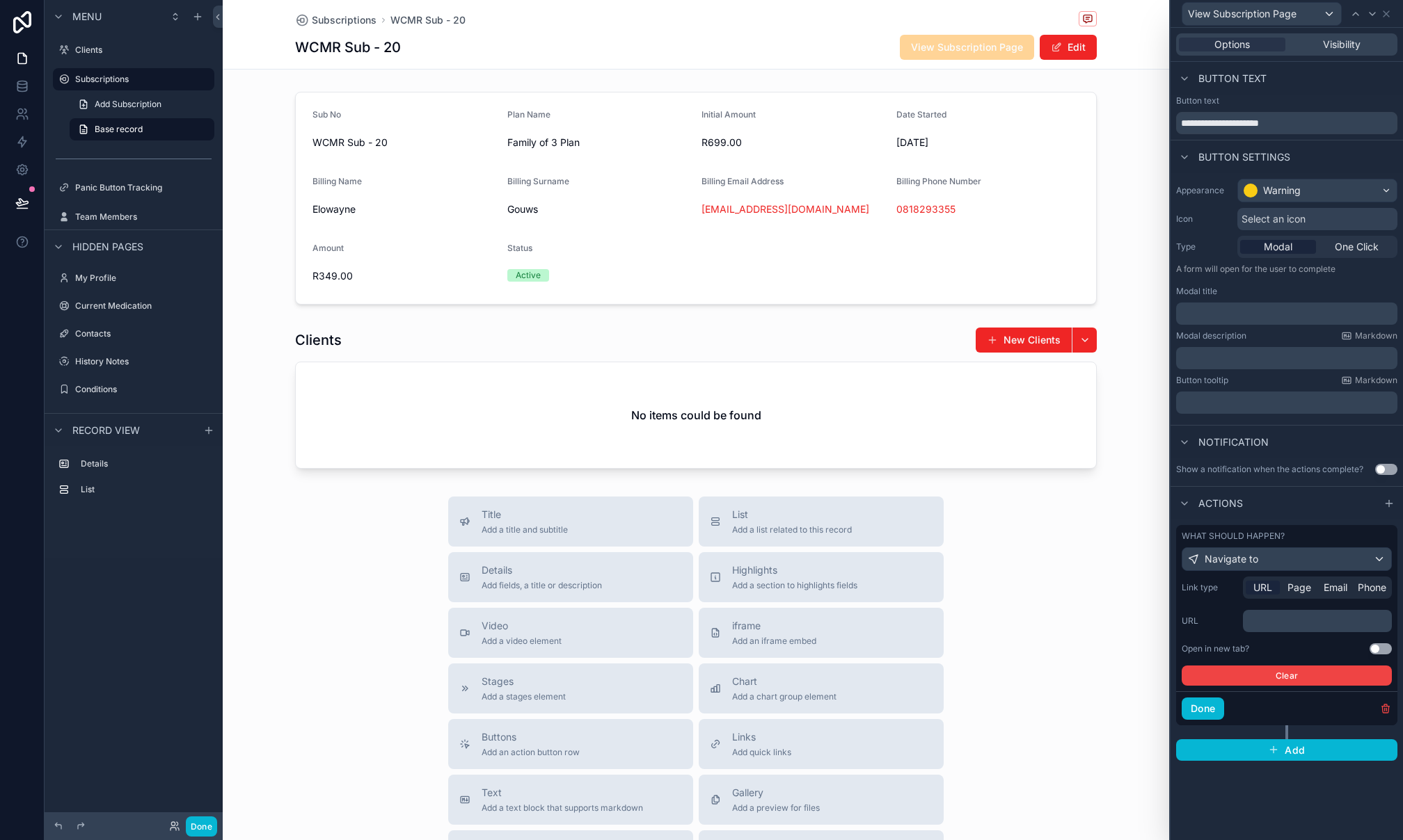
click at [1279, 627] on p "﻿" at bounding box center [1318, 621] width 140 height 14
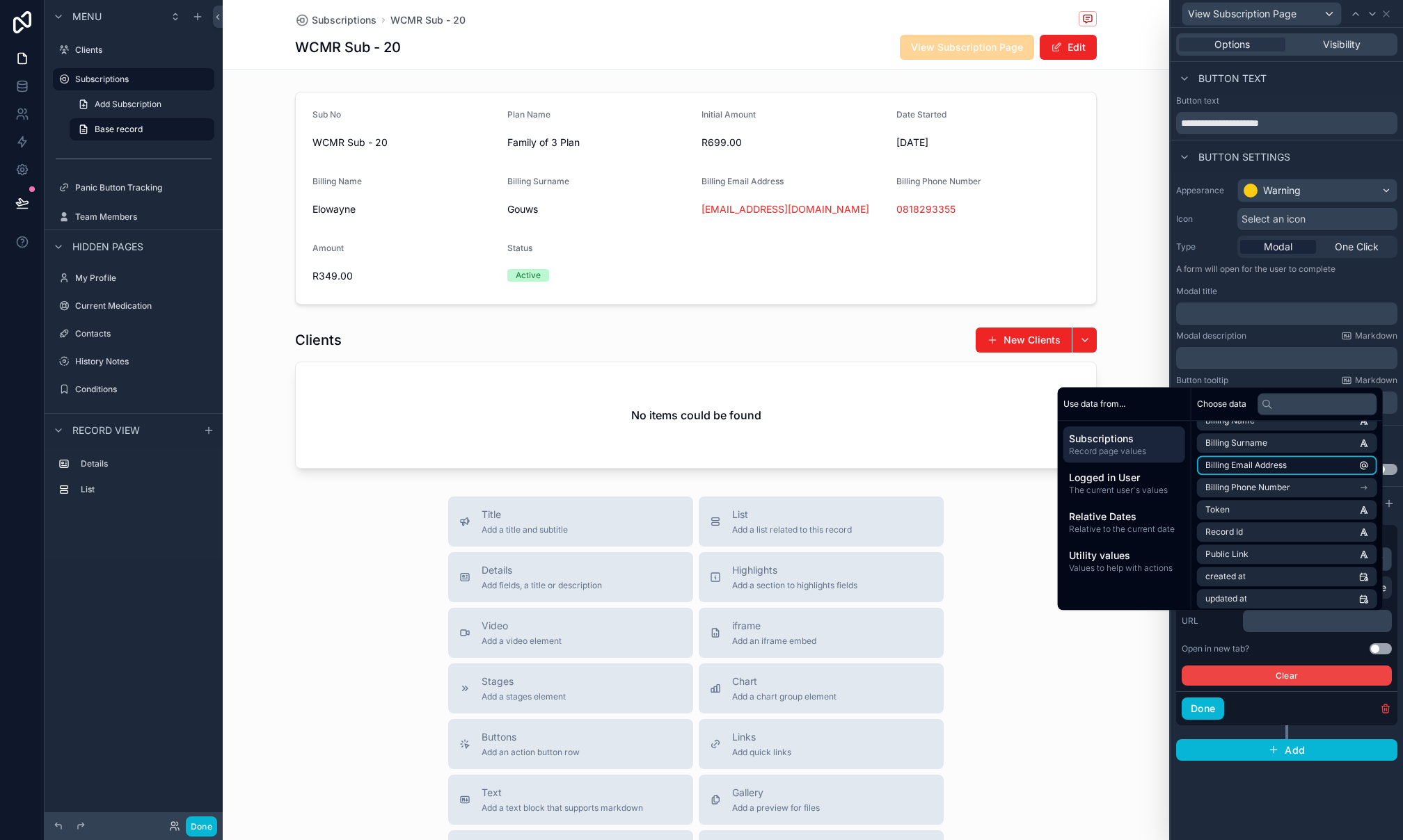
scroll to position [203, 0]
click at [1264, 542] on li "Public Link" at bounding box center [1286, 545] width 180 height 20
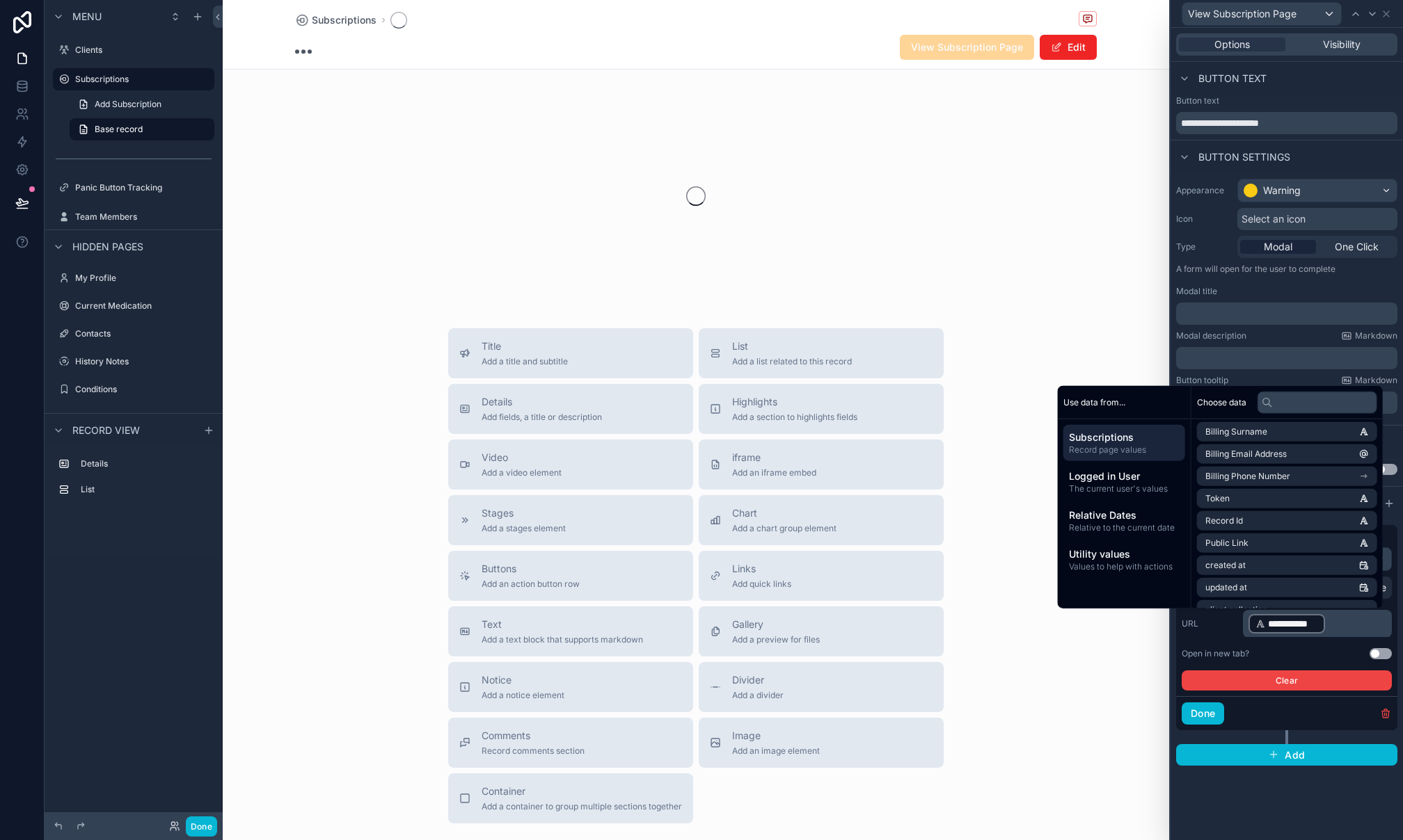
click at [1232, 622] on label "URL" at bounding box center [1209, 623] width 55 height 11
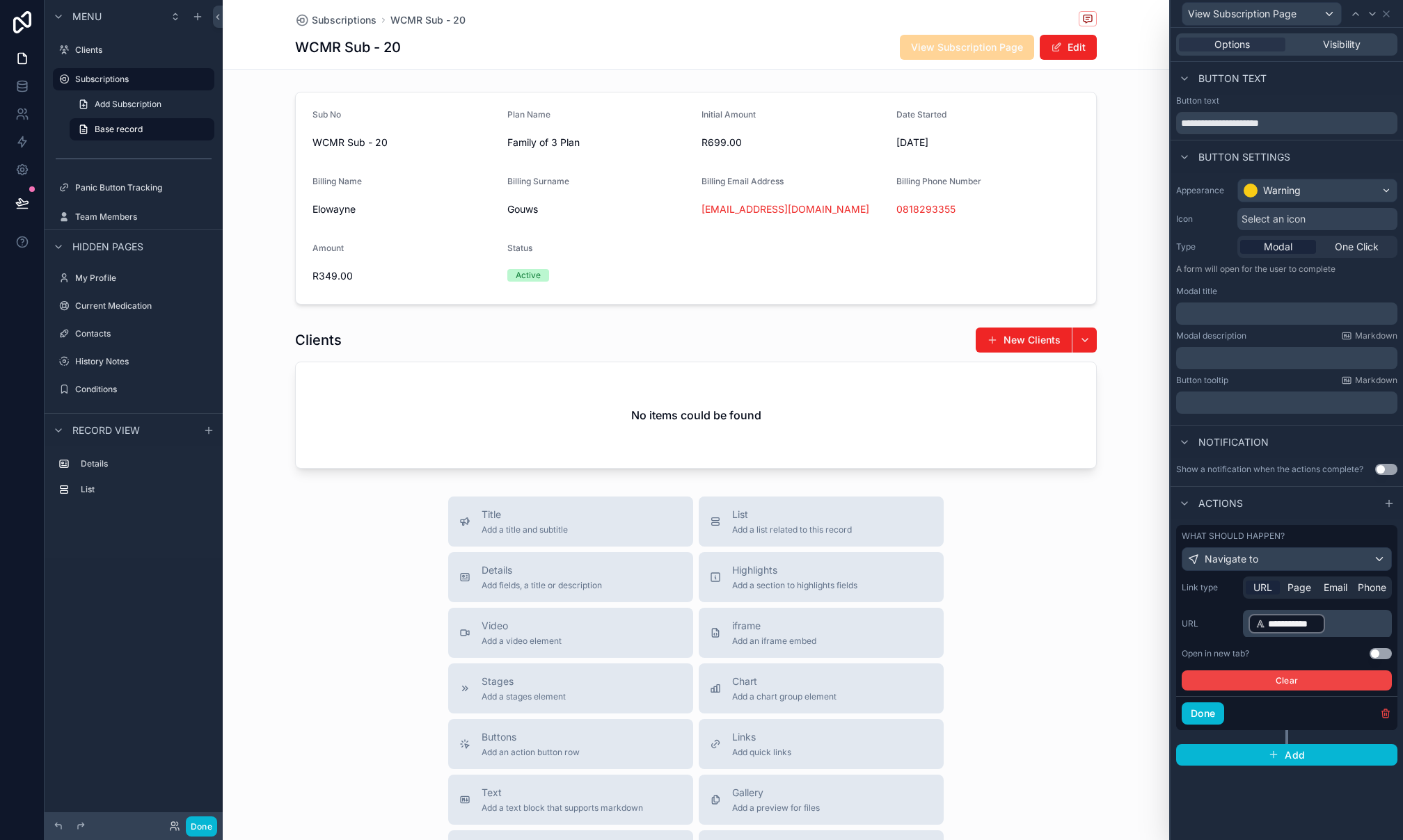
click at [1381, 652] on button "Use setting" at bounding box center [1380, 653] width 23 height 11
click at [1206, 720] on button "Done" at bounding box center [1202, 713] width 43 height 23
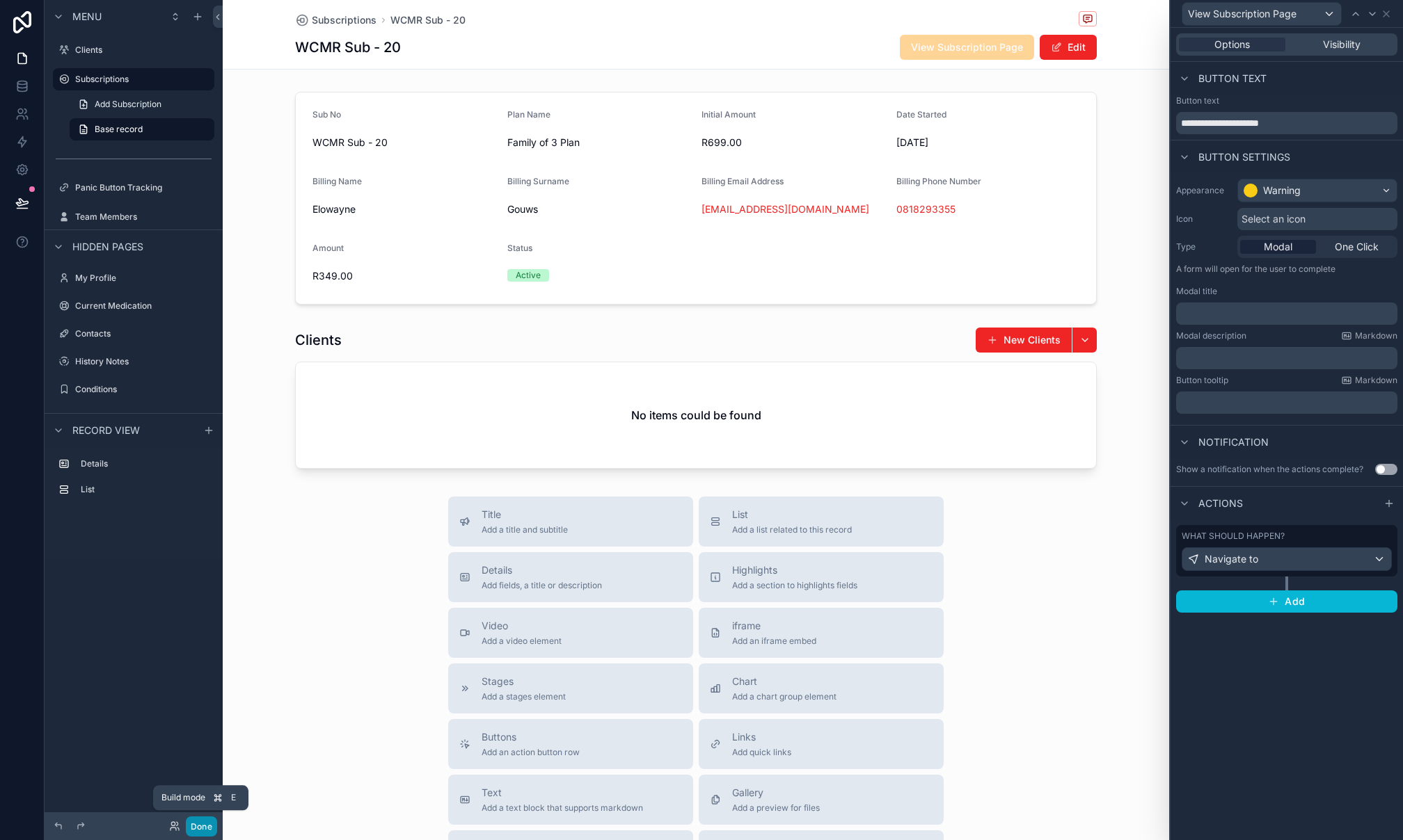
click at [198, 831] on button "Done" at bounding box center [202, 826] width 32 height 20
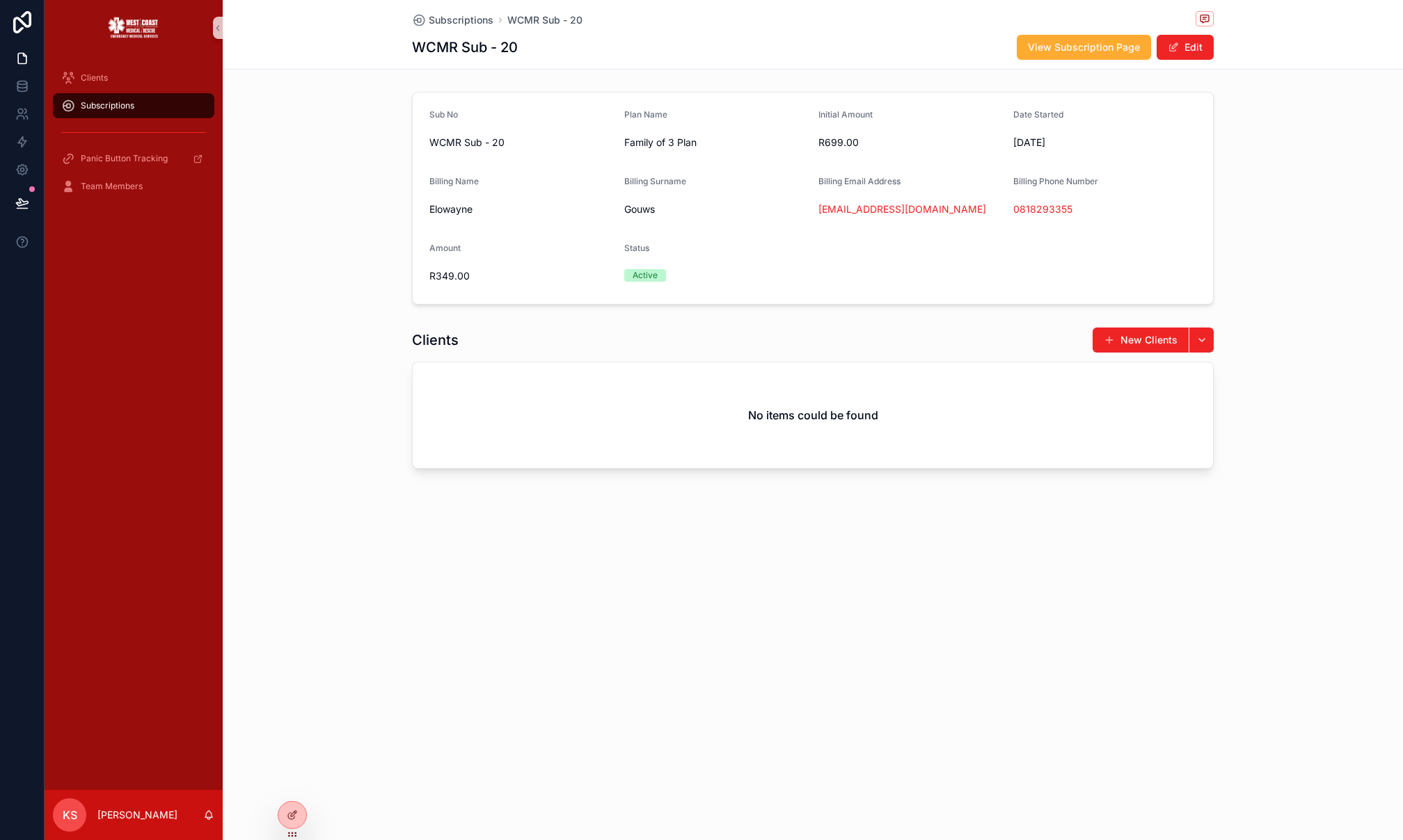
click at [466, 11] on div "Subscriptions WCMR Sub - 20" at bounding box center [812, 20] width 801 height 18
click at [463, 17] on span "Subscriptions" at bounding box center [460, 20] width 64 height 14
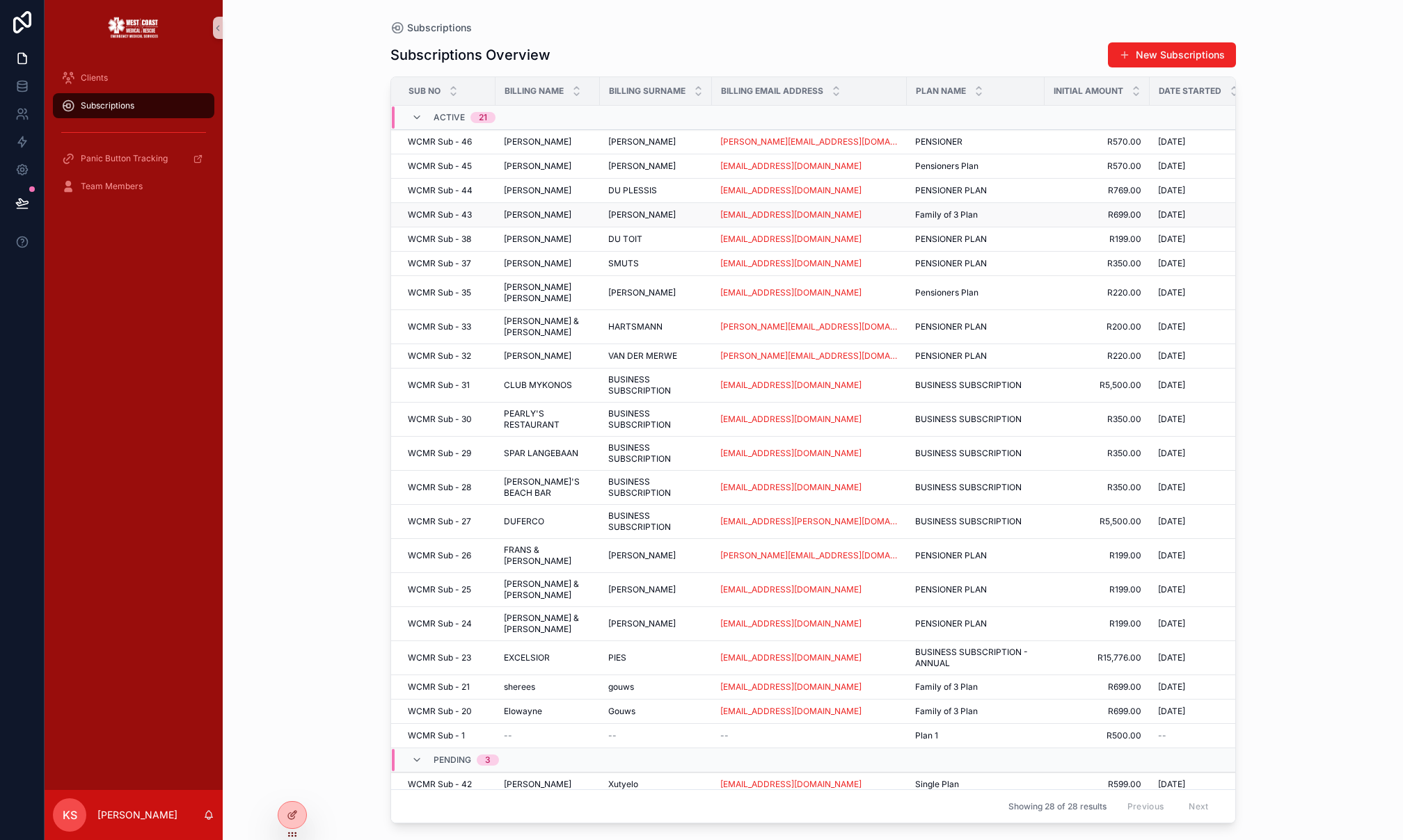
click at [530, 221] on span "[PERSON_NAME]" at bounding box center [537, 215] width 67 height 11
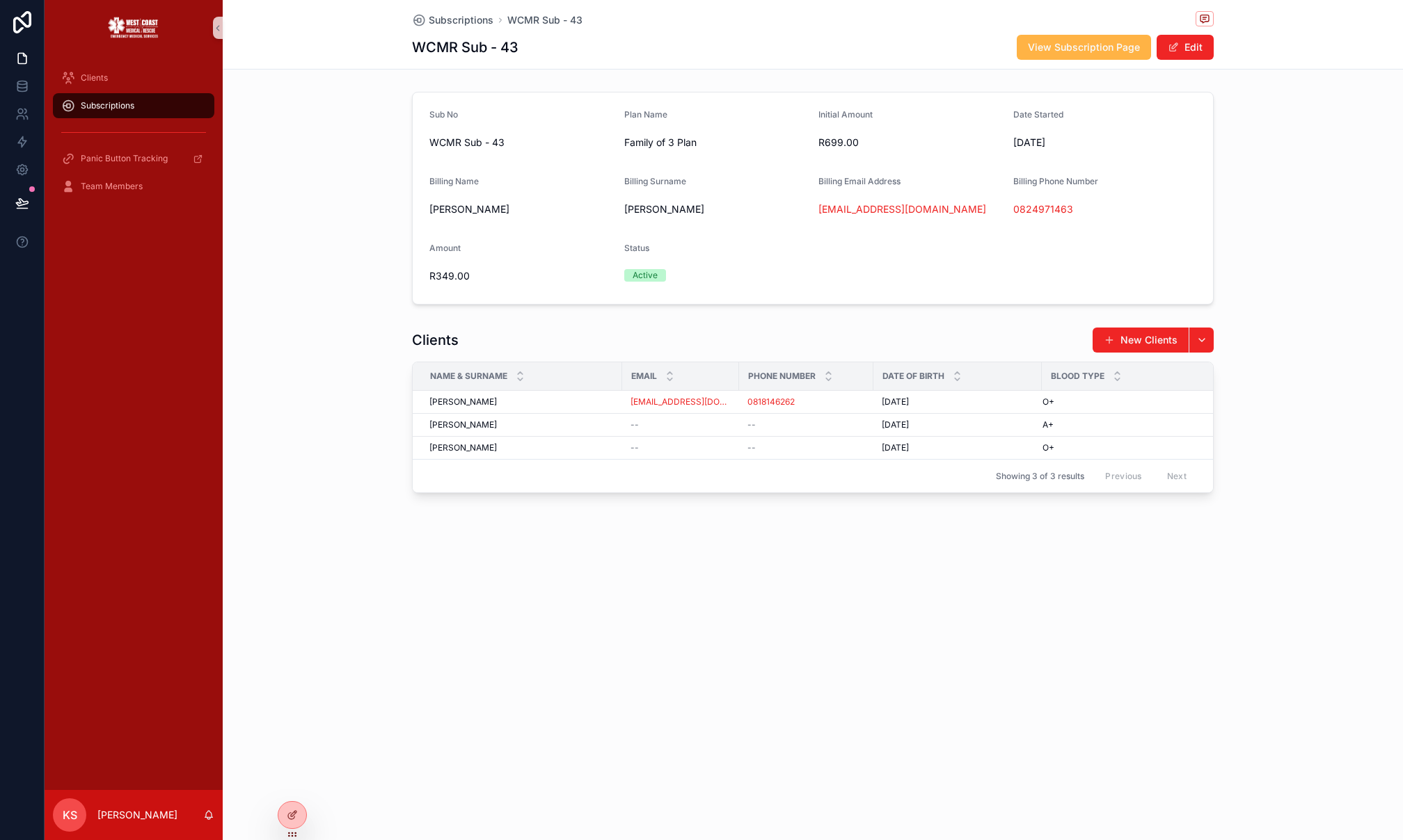
click at [1084, 45] on span "View Subscription Page" at bounding box center [1083, 47] width 112 height 14
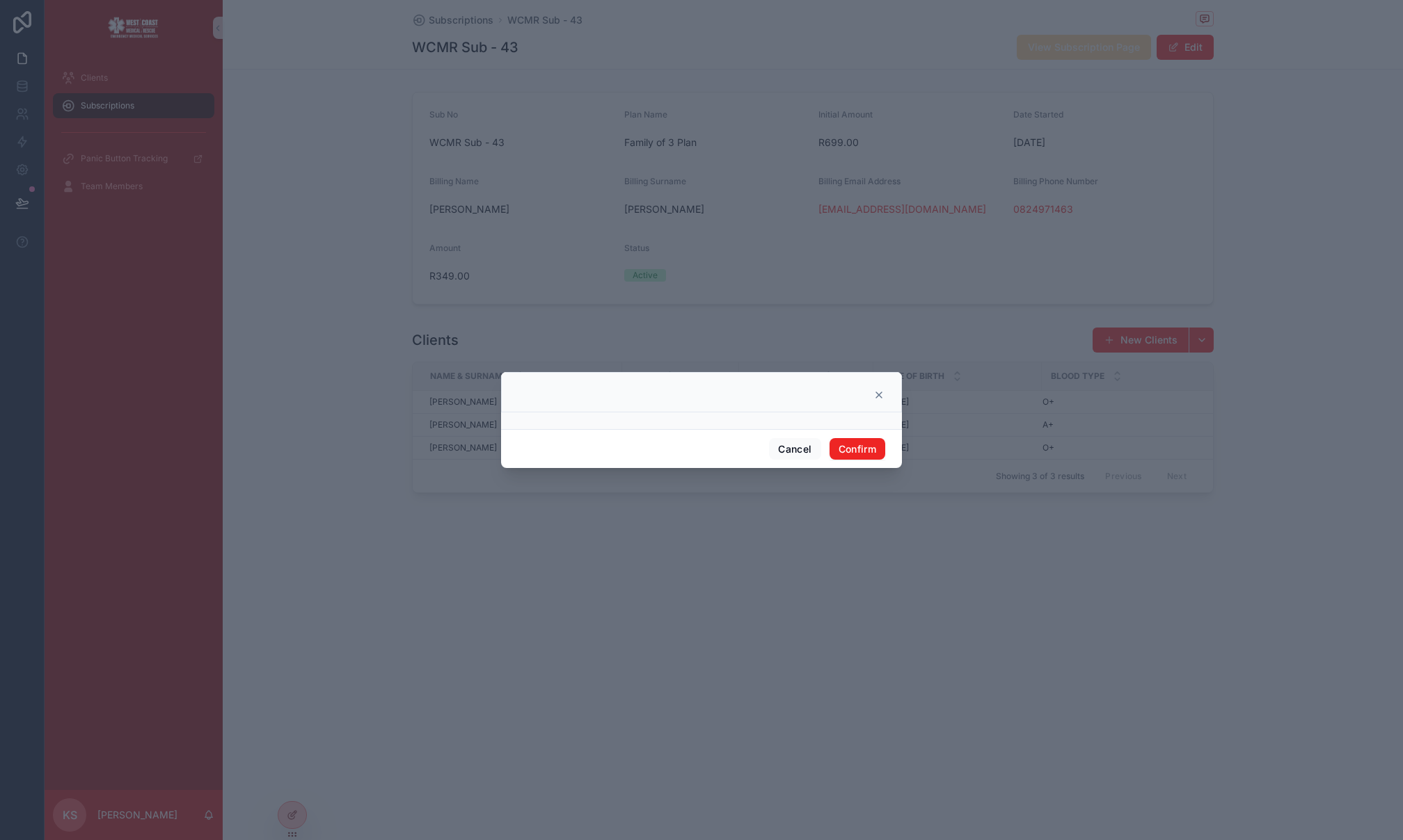
click at [876, 395] on icon at bounding box center [878, 395] width 11 height 11
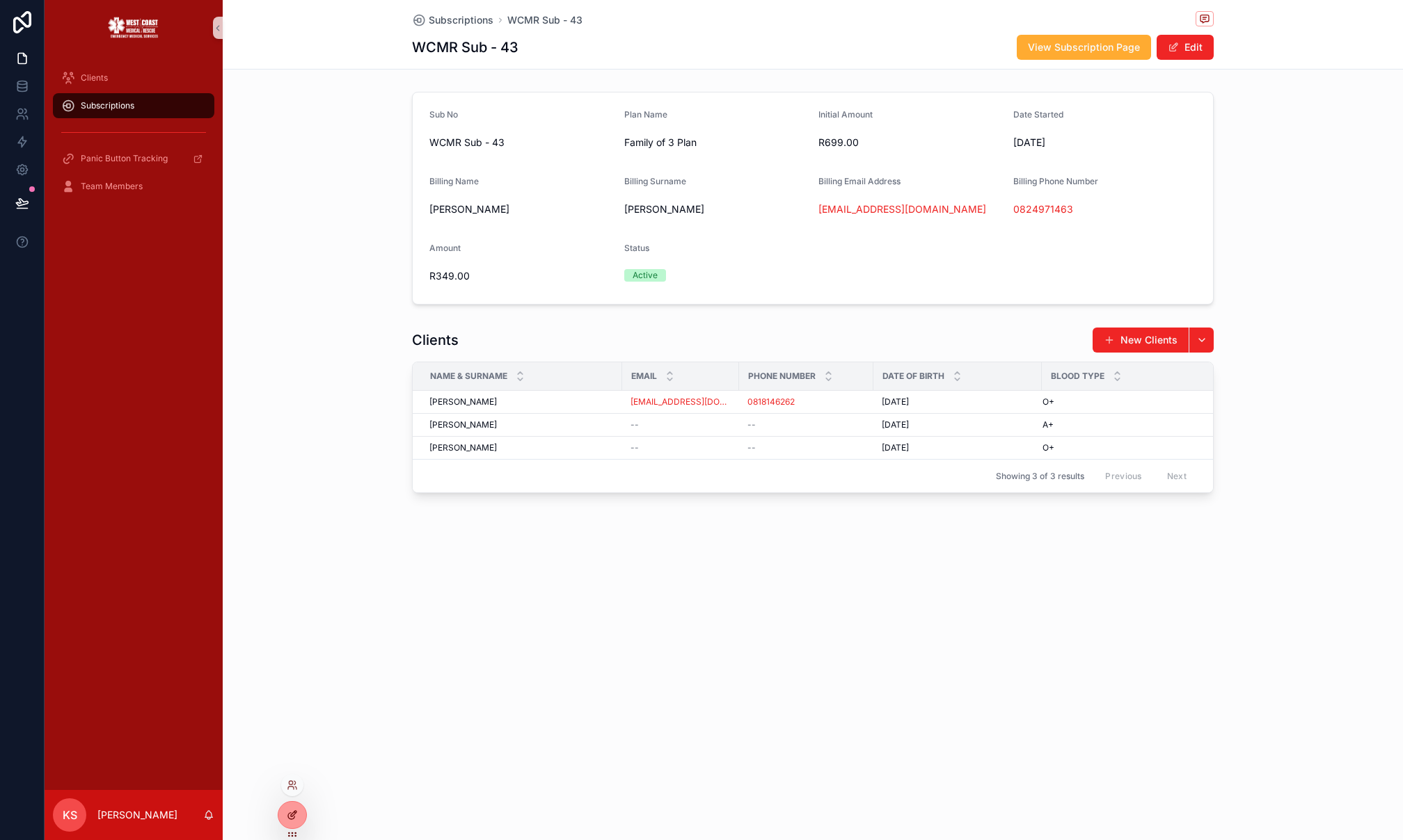
click at [306, 812] on div at bounding box center [292, 815] width 28 height 27
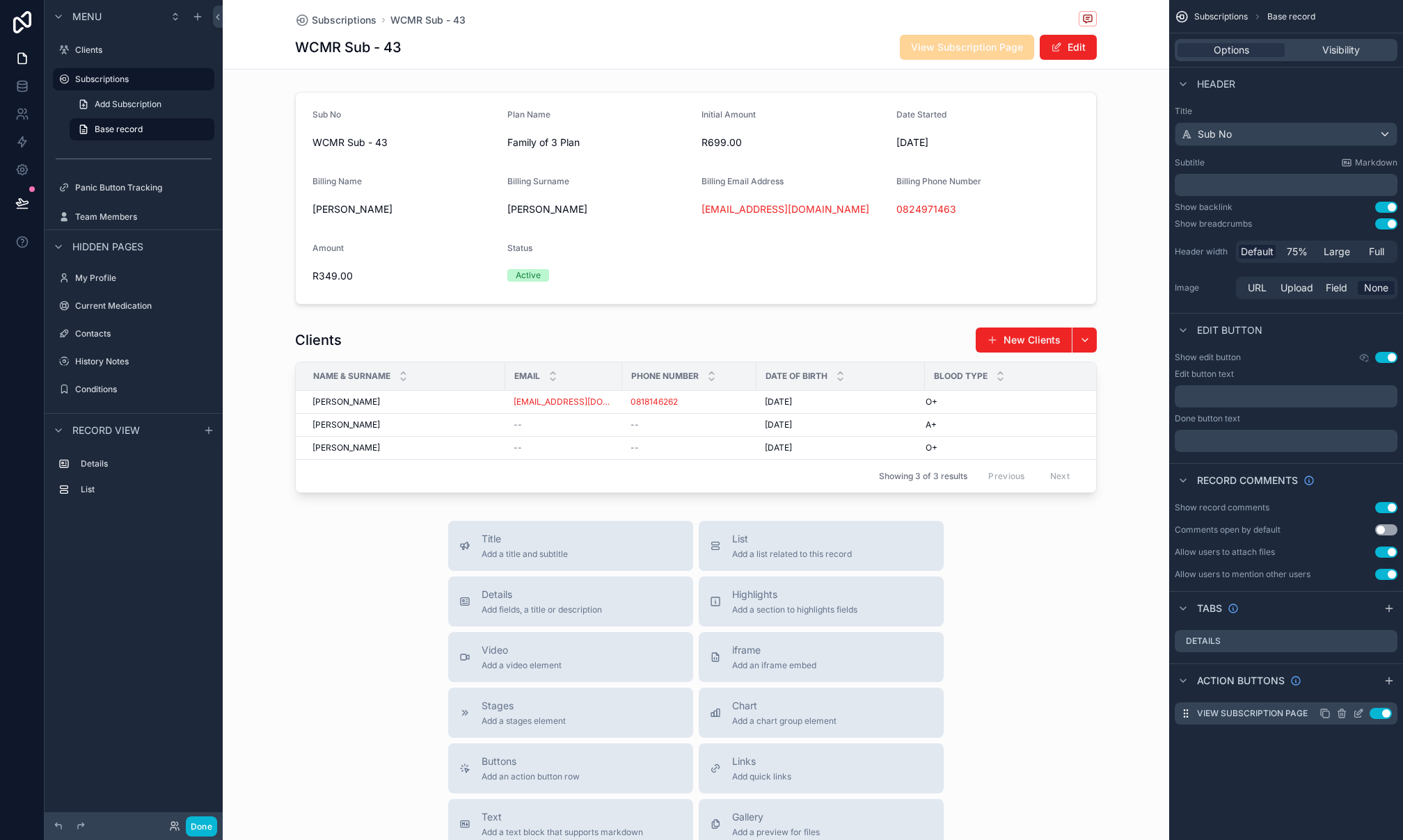
click at [1360, 715] on icon "scrollable content" at bounding box center [1357, 713] width 11 height 11
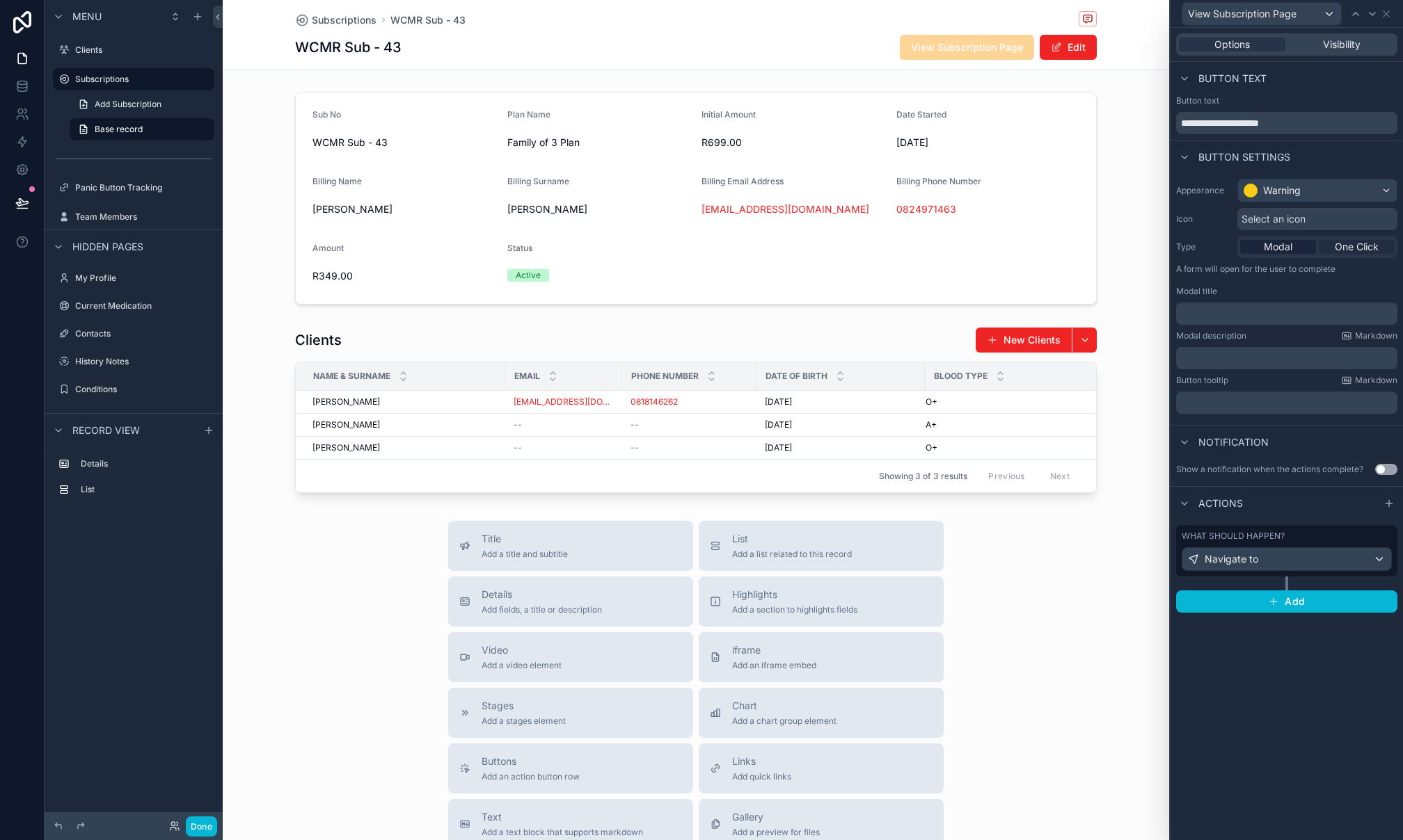
click at [1340, 252] on span "One Click" at bounding box center [1356, 247] width 44 height 14
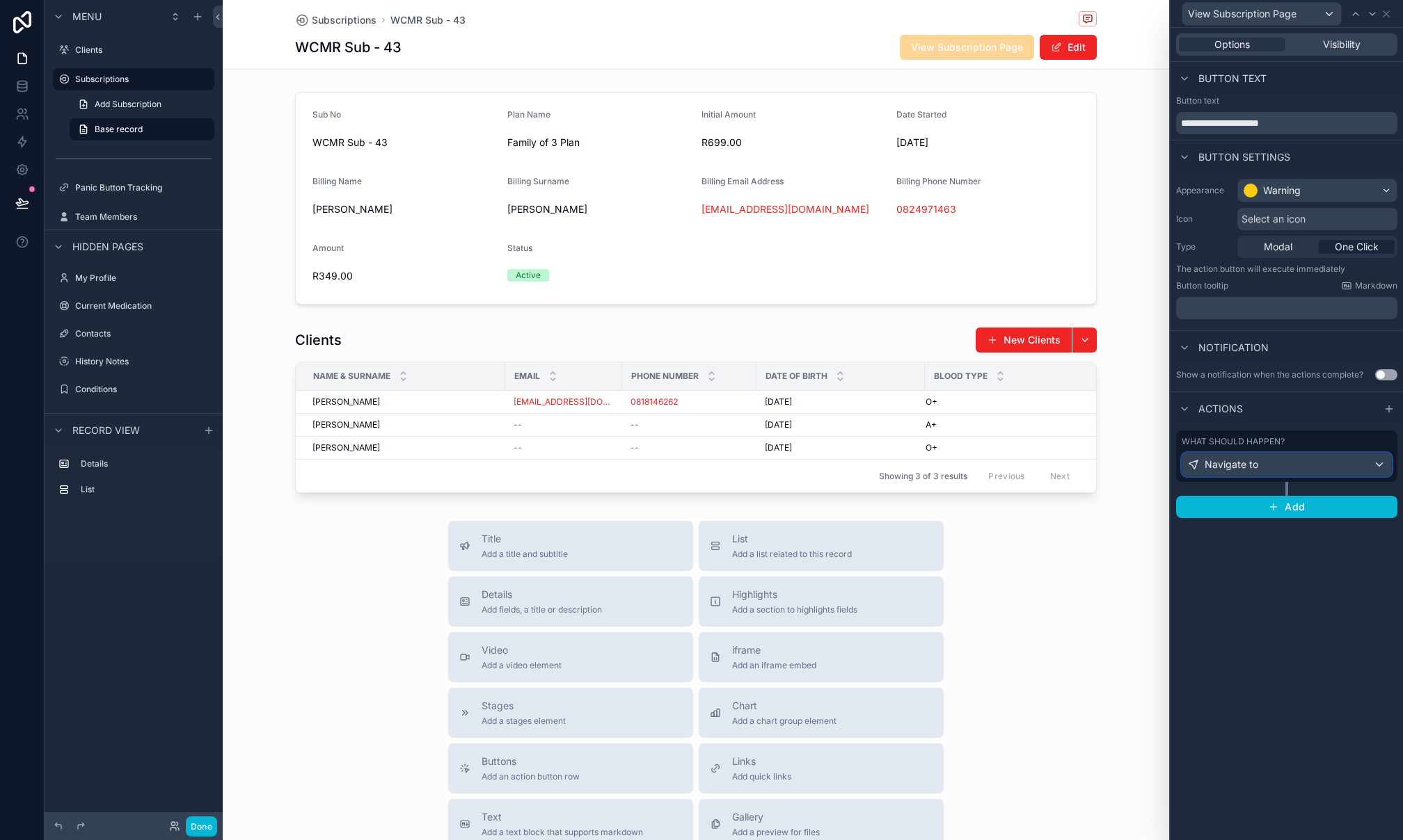
click at [1324, 472] on div "Navigate to" at bounding box center [1286, 464] width 209 height 23
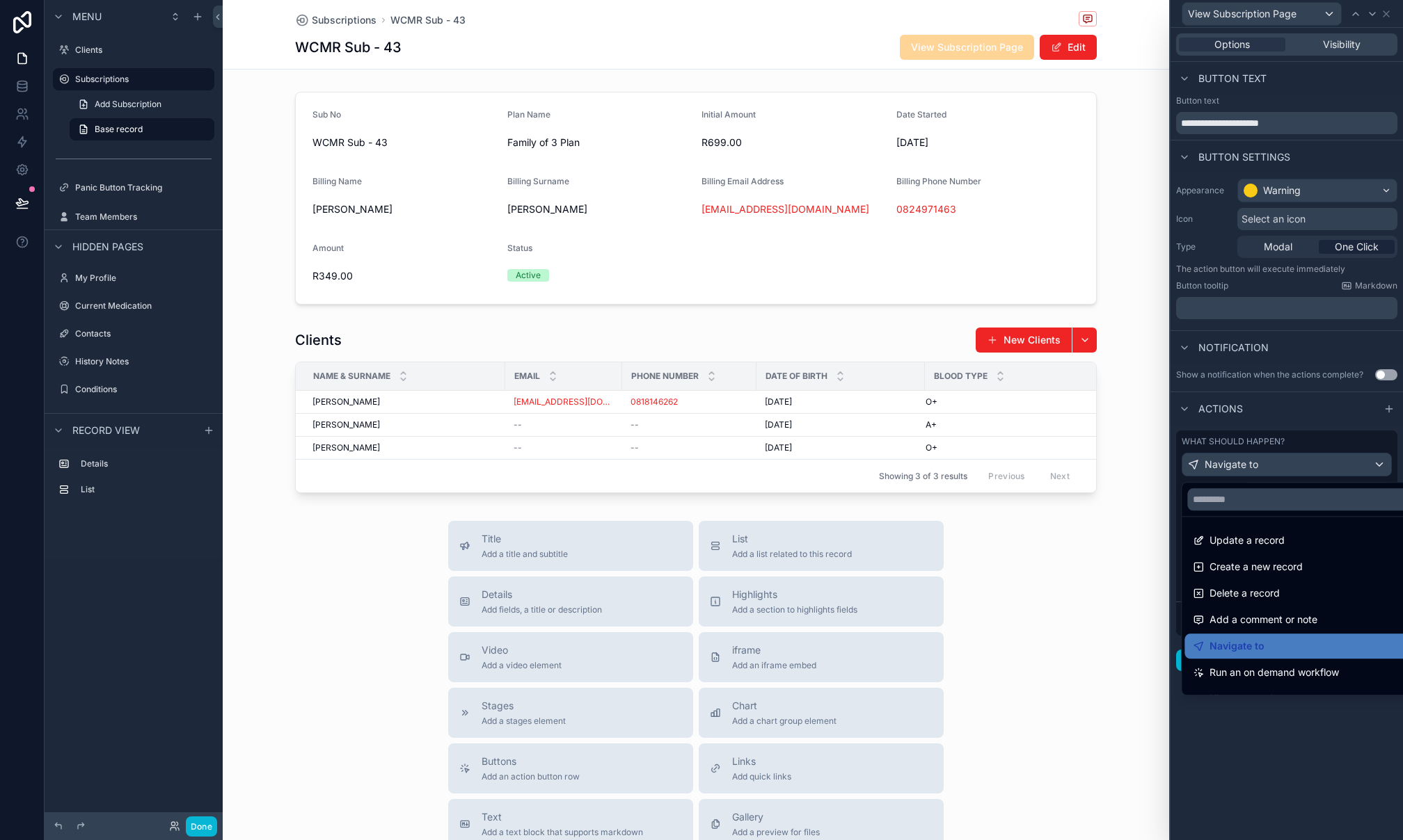
click at [1322, 444] on div at bounding box center [1286, 420] width 233 height 840
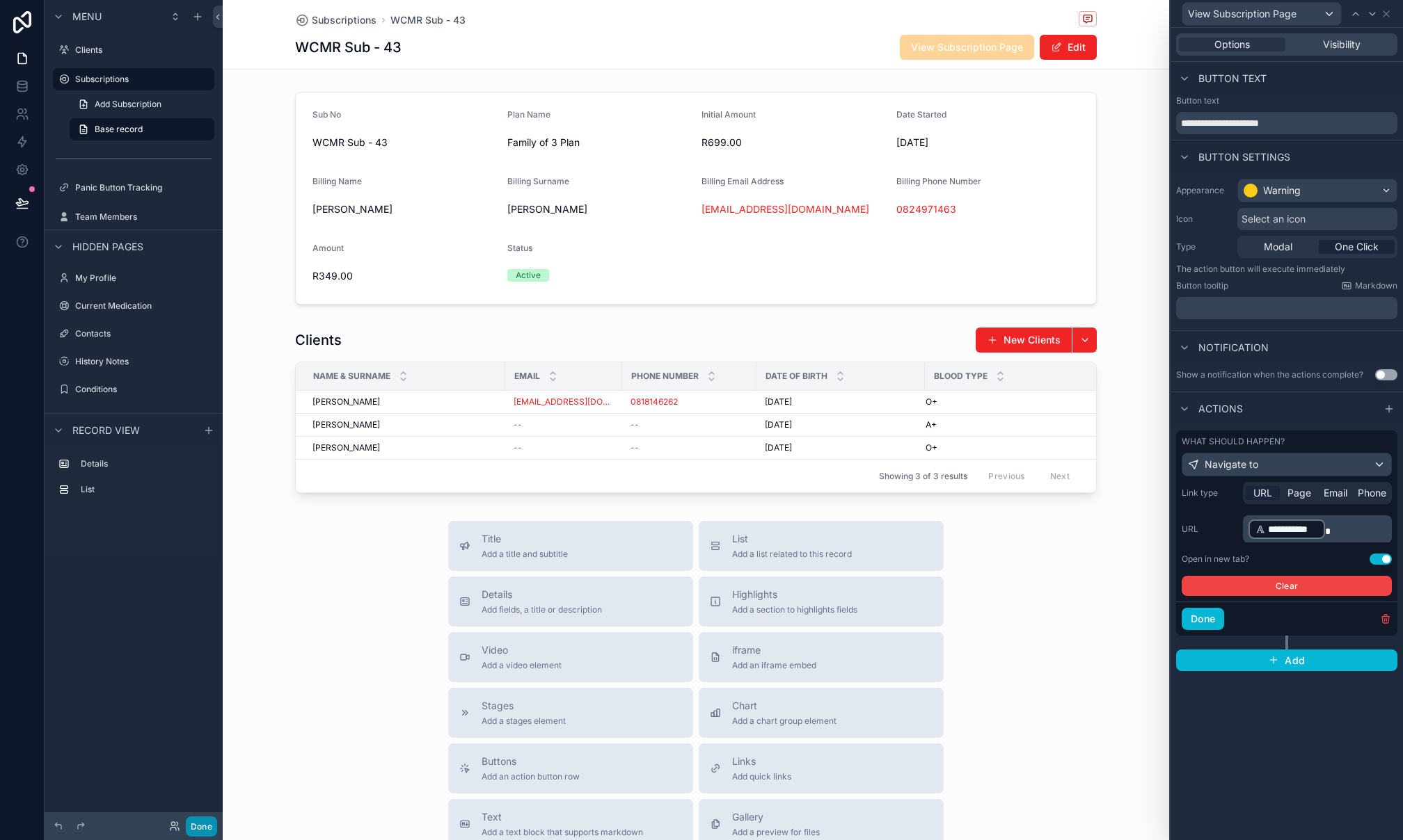
drag, startPoint x: 207, startPoint y: 821, endPoint x: 288, endPoint y: 794, distance: 85.4
click at [206, 819] on button "Done" at bounding box center [202, 826] width 32 height 20
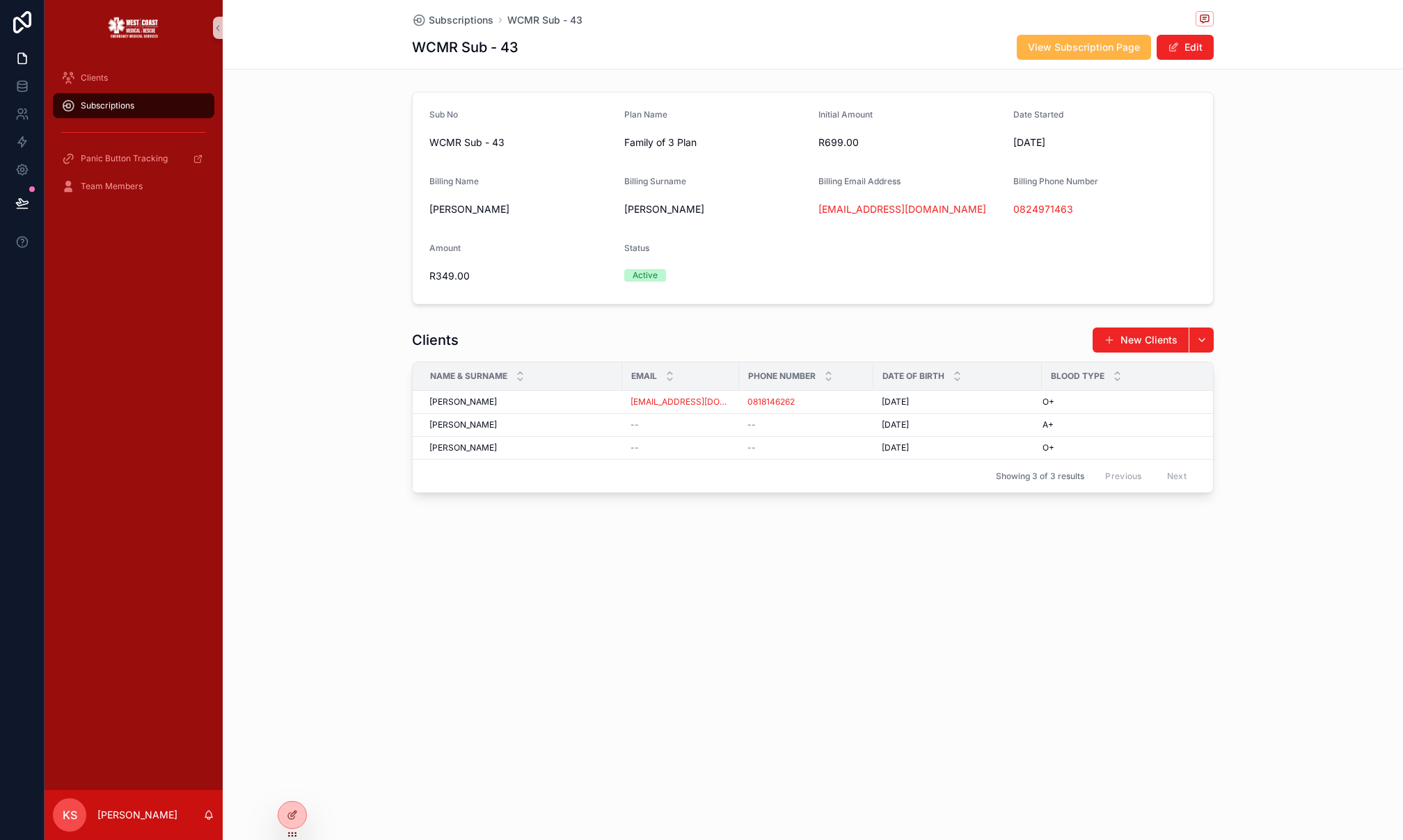
click at [1068, 48] on span "View Subscription Page" at bounding box center [1083, 47] width 112 height 14
click at [21, 205] on icon at bounding box center [22, 202] width 12 height 7
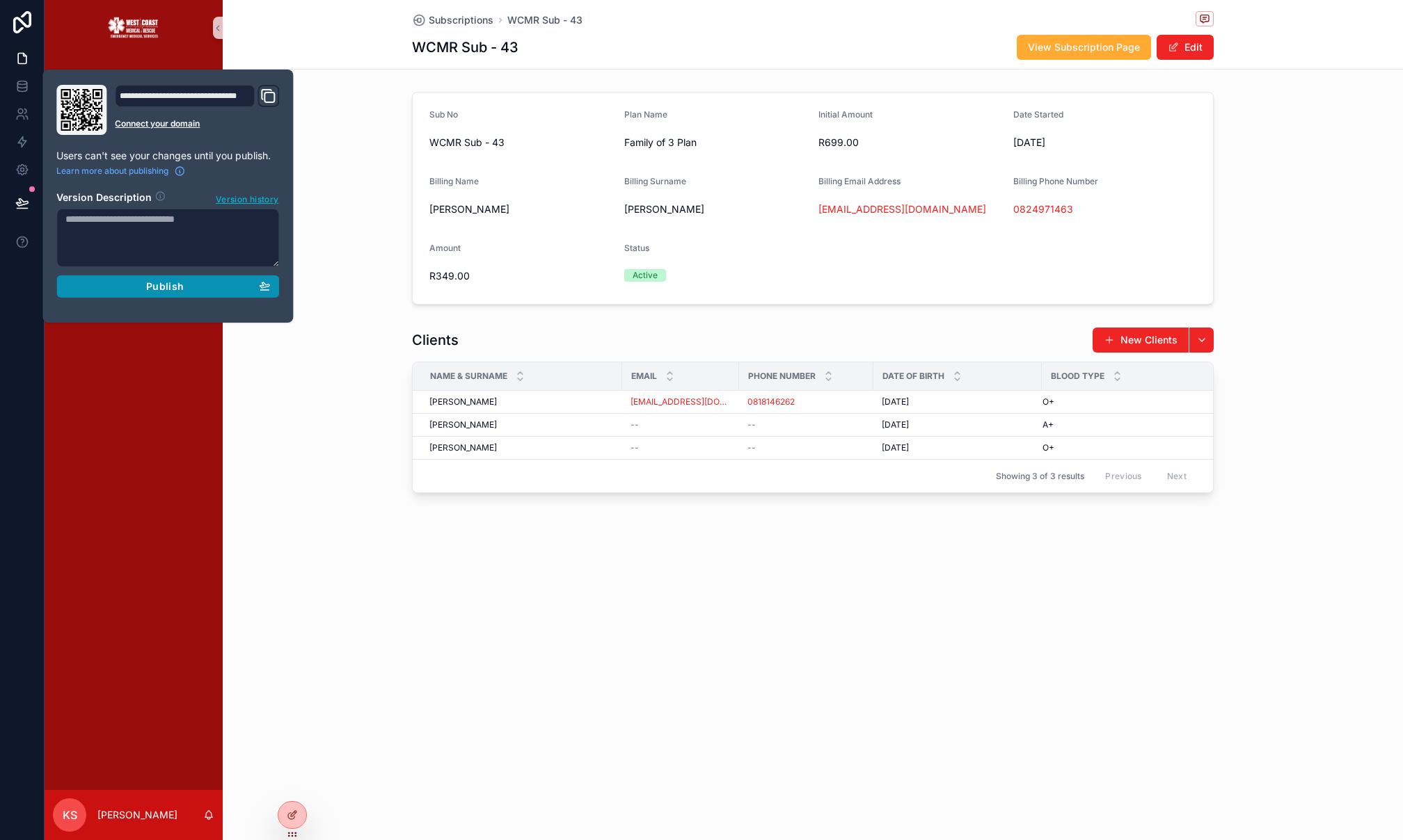
click at [156, 278] on button "Publish" at bounding box center [167, 286] width 223 height 23
